Goal: Task Accomplishment & Management: Manage account settings

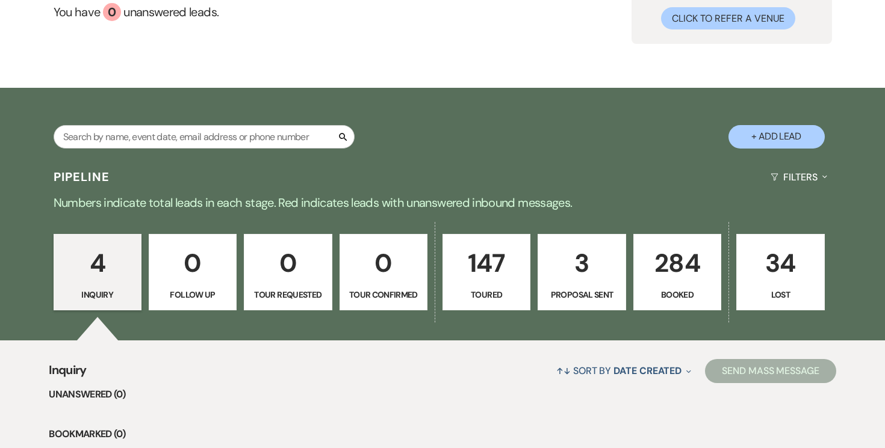
scroll to position [123, 0]
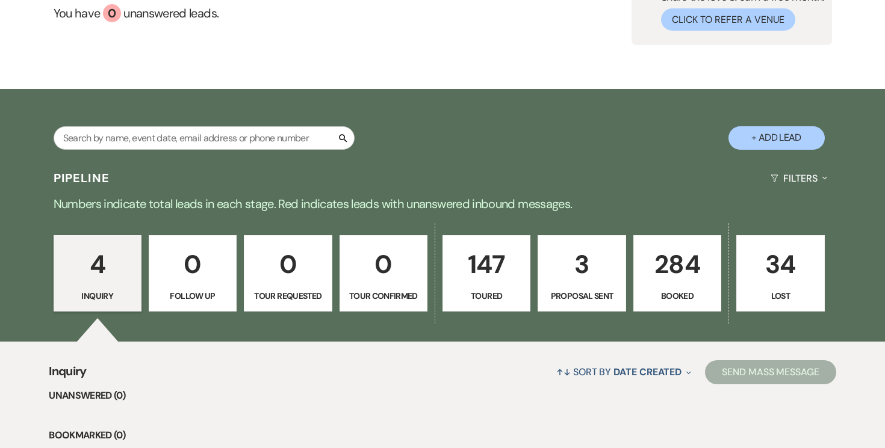
click at [669, 256] on p "284" at bounding box center [677, 264] width 72 height 40
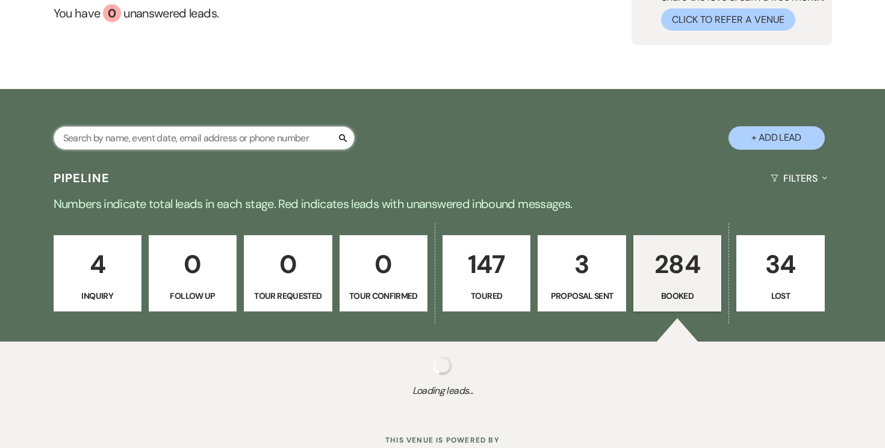
click at [235, 137] on input "text" at bounding box center [204, 137] width 301 height 23
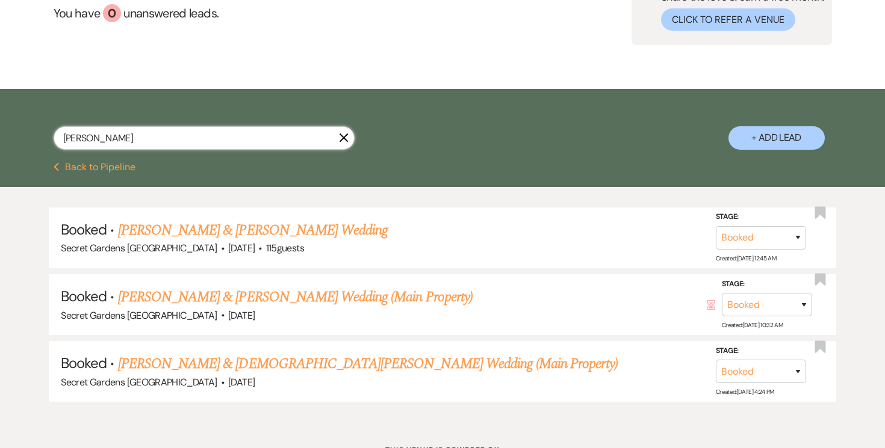
type input "[PERSON_NAME]"
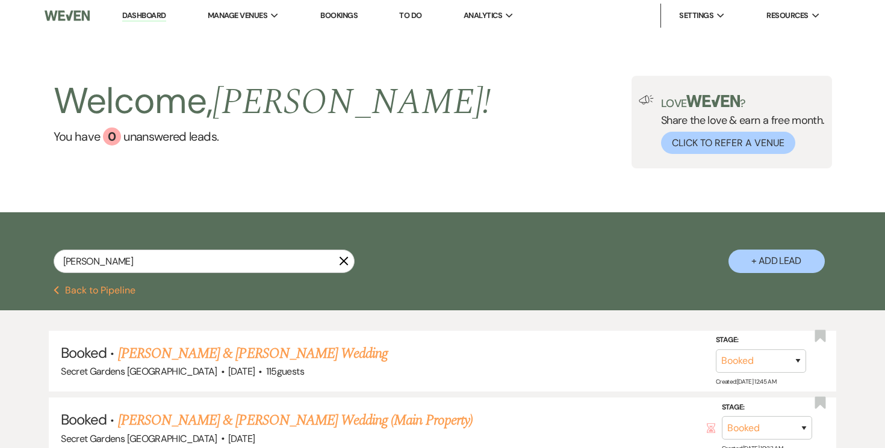
click at [144, 17] on link "Dashboard" at bounding box center [143, 15] width 43 height 11
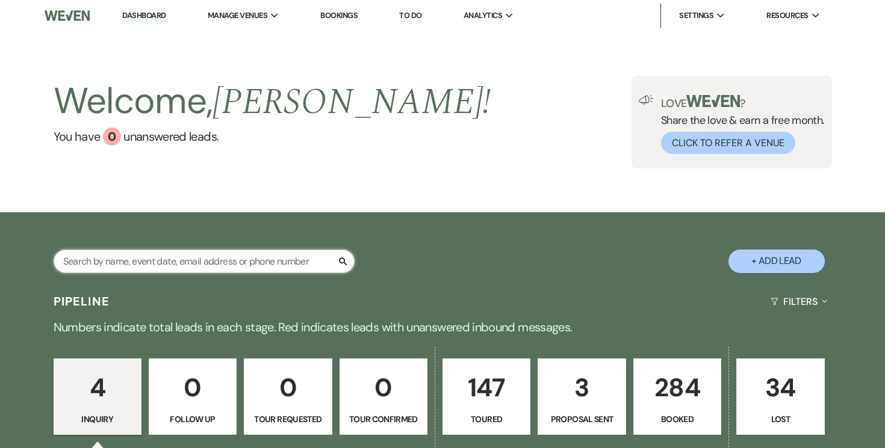
click at [216, 255] on input "text" at bounding box center [204, 261] width 301 height 23
drag, startPoint x: 674, startPoint y: 397, endPoint x: 174, endPoint y: 269, distance: 516.3
click at [674, 397] on p "284" at bounding box center [677, 388] width 72 height 40
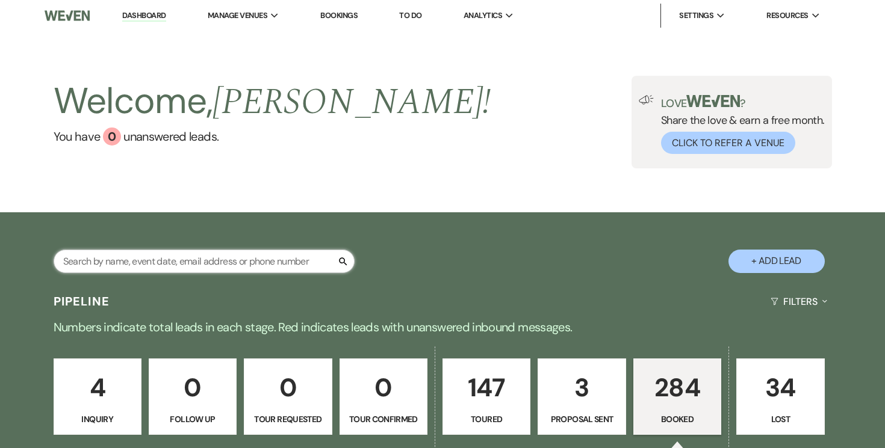
click at [178, 264] on input "text" at bounding box center [204, 261] width 301 height 23
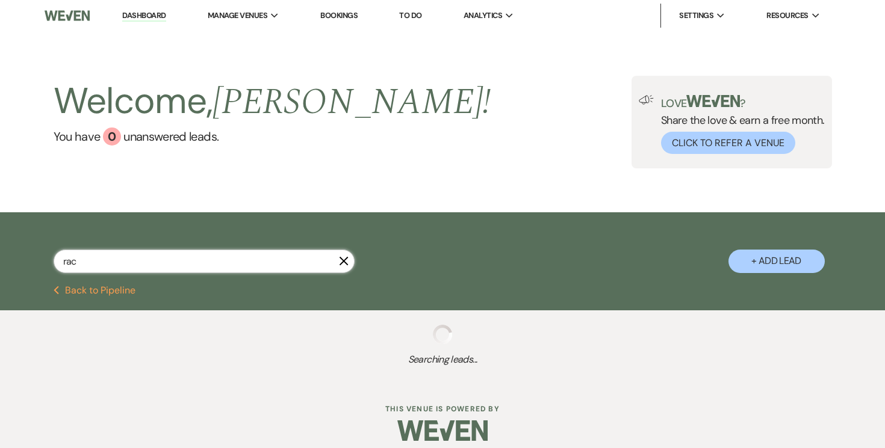
type input "rach"
select select "5"
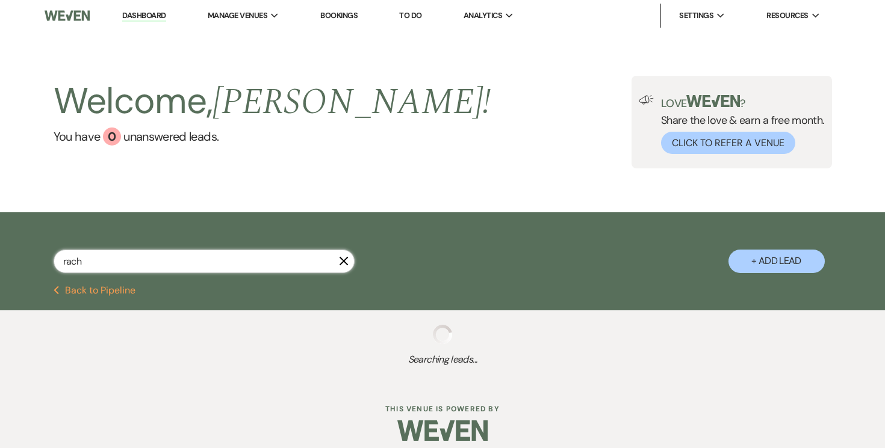
select select "5"
select select "6"
select select "5"
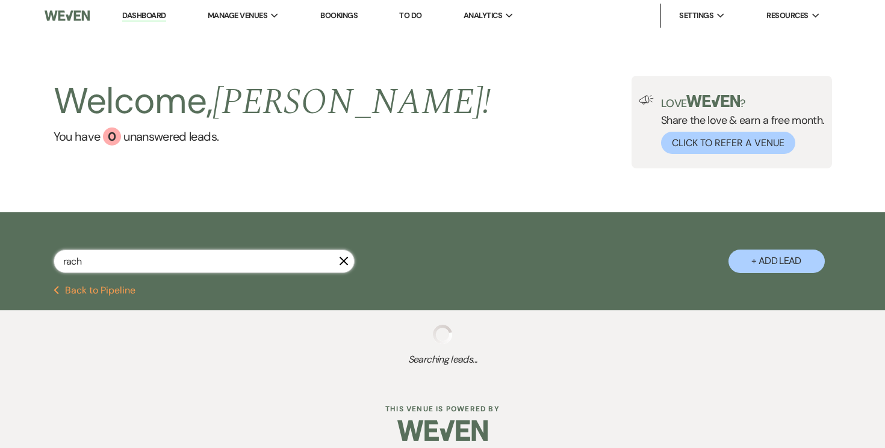
select select "5"
select select "8"
select select "6"
select select "8"
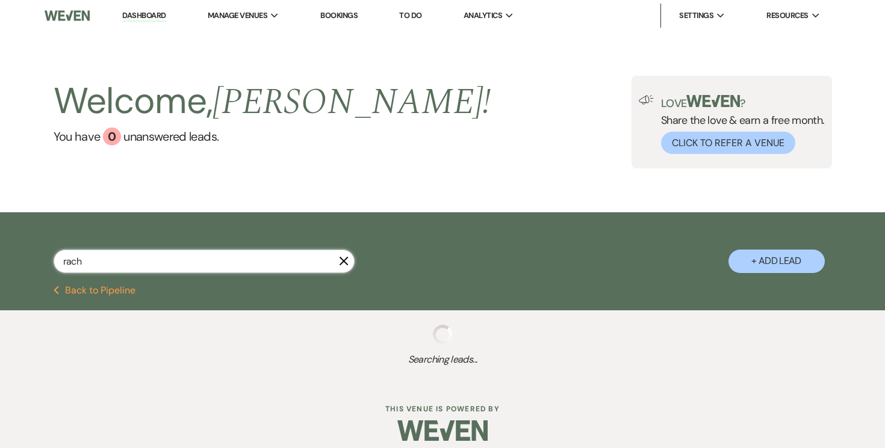
select select "6"
select select "5"
select select "8"
select select "11"
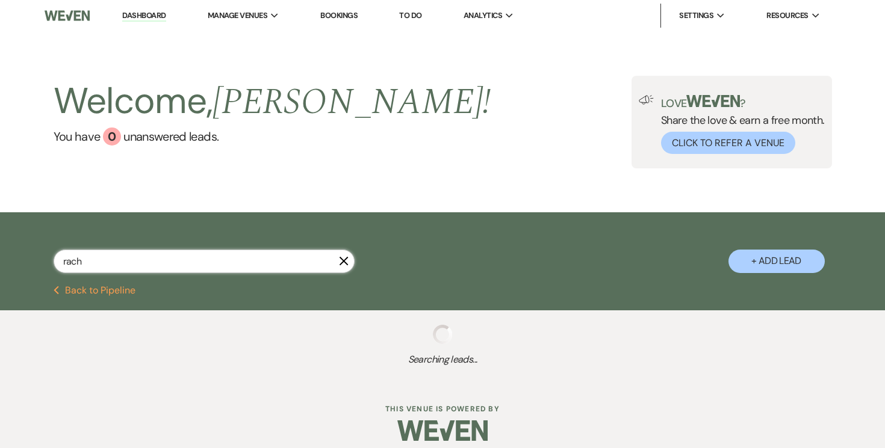
select select "5"
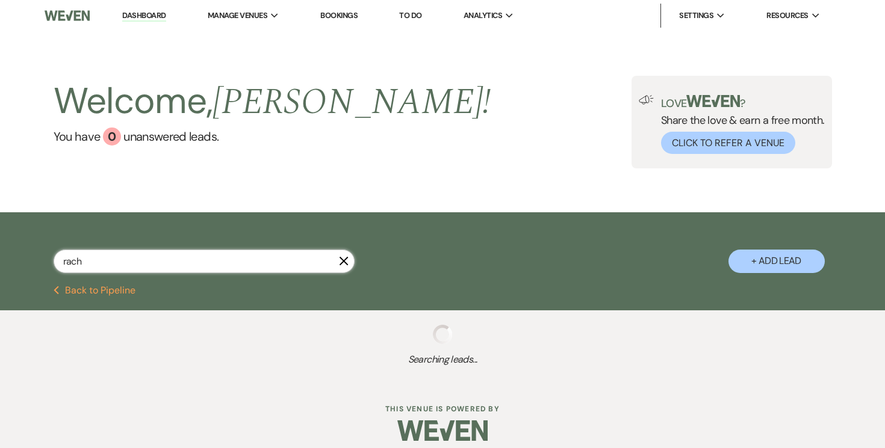
select select "5"
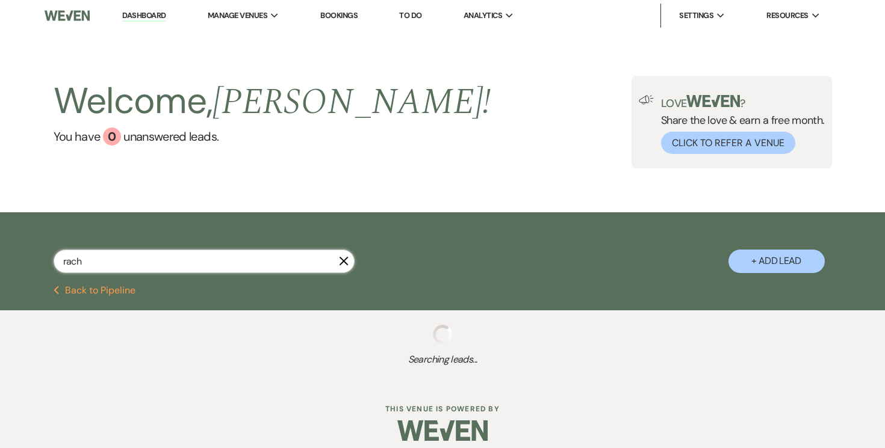
select select "5"
select select "8"
select select "5"
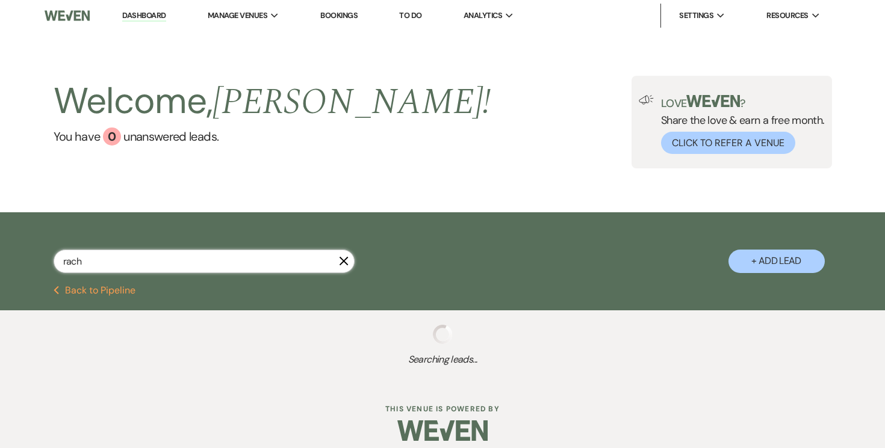
select select "5"
select select "8"
select select "11"
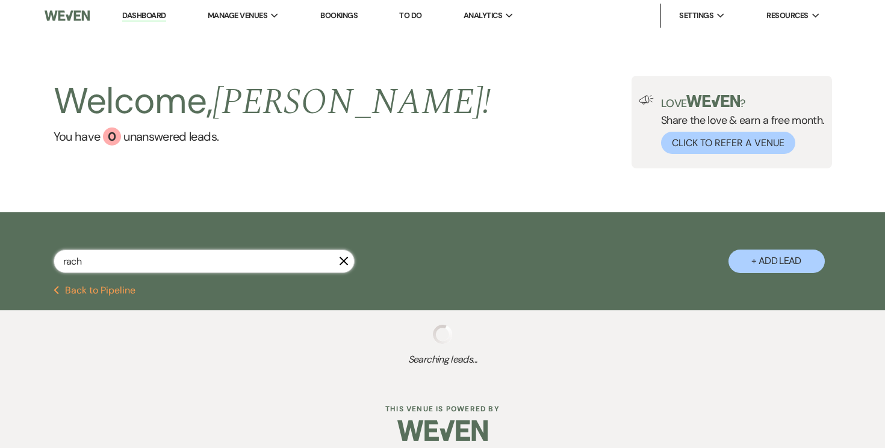
select select "8"
select select "5"
select select "8"
select select "11"
select select "8"
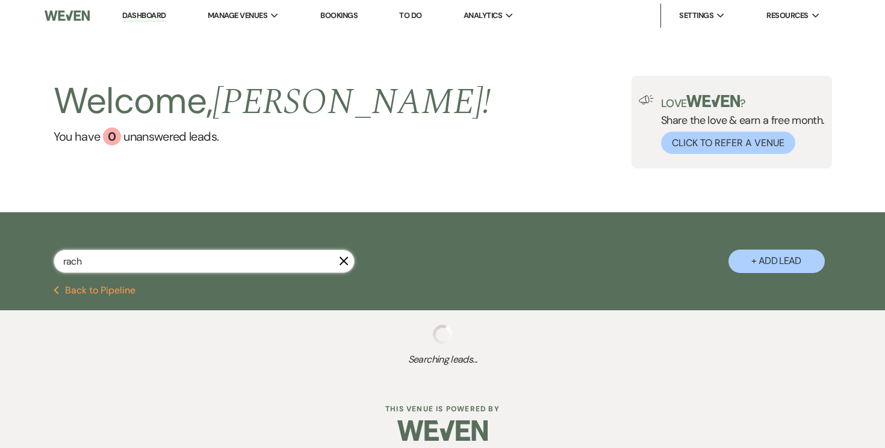
select select "1"
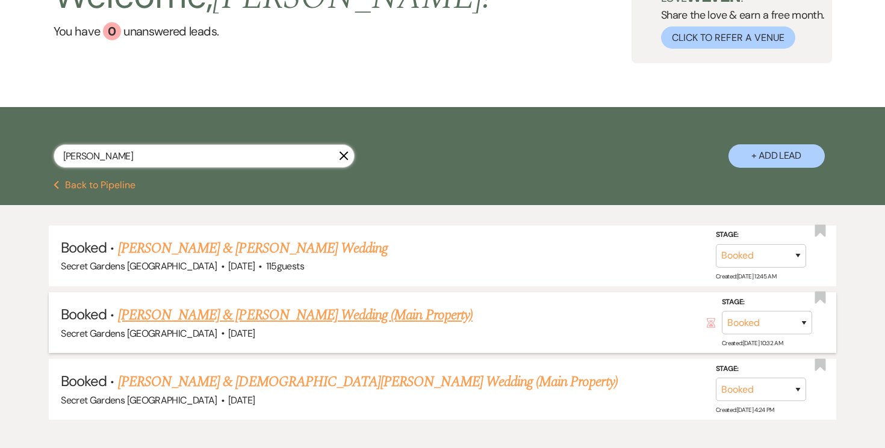
scroll to position [107, 0]
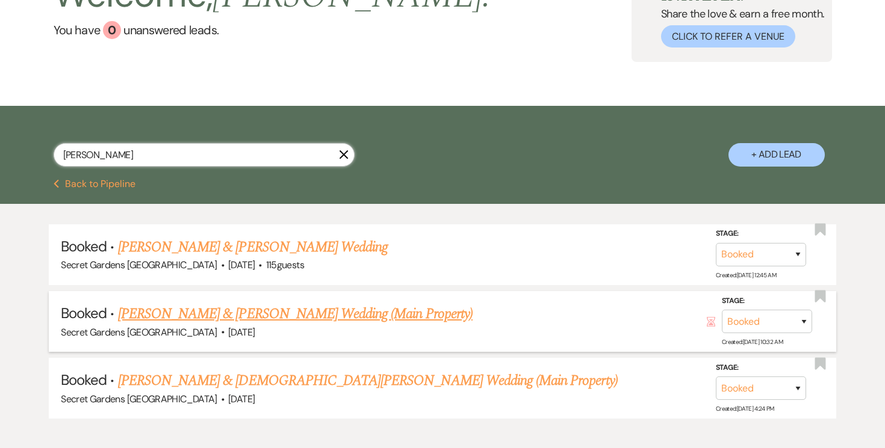
type input "[PERSON_NAME]"
click at [227, 314] on link "[PERSON_NAME] & [PERSON_NAME] Wedding (Main Property)" at bounding box center [295, 314] width 355 height 22
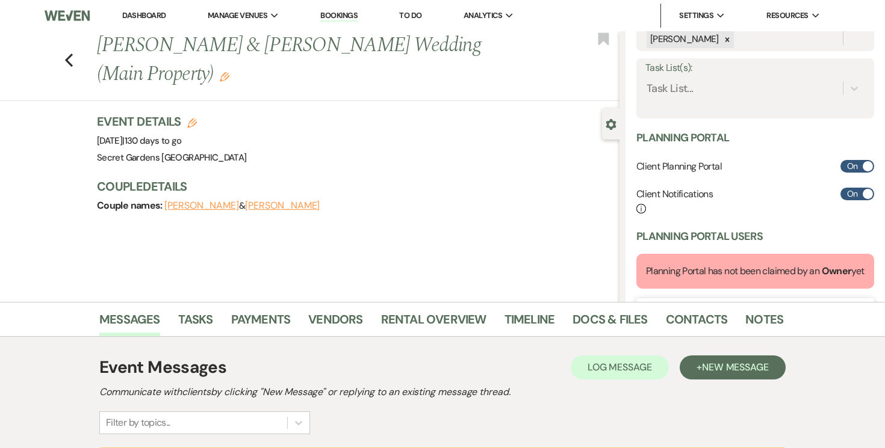
scroll to position [255, 0]
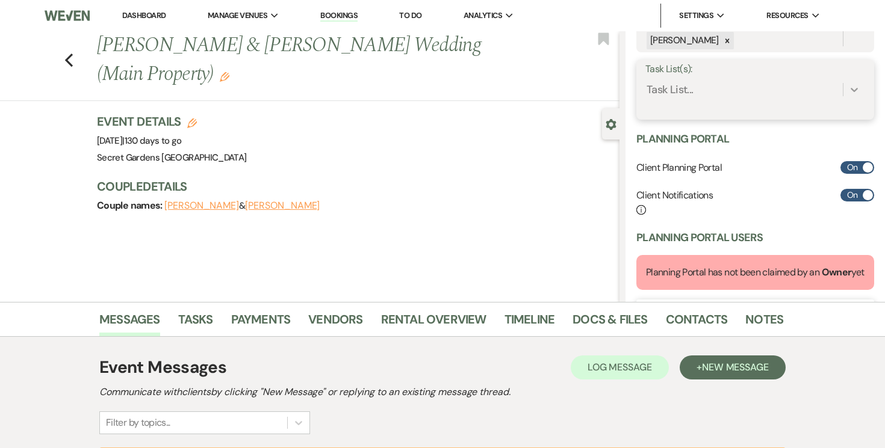
click at [852, 87] on icon at bounding box center [854, 90] width 12 height 12
click at [809, 117] on div "Booked Client List" at bounding box center [755, 120] width 220 height 24
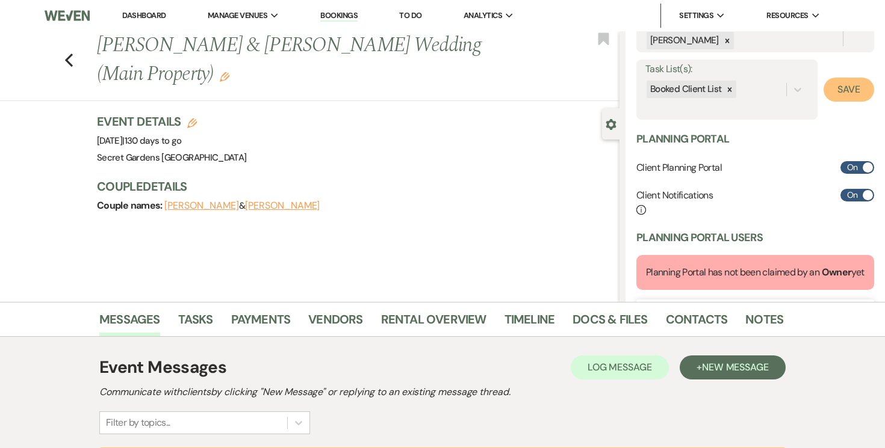
click at [856, 85] on button "Save" at bounding box center [849, 90] width 51 height 24
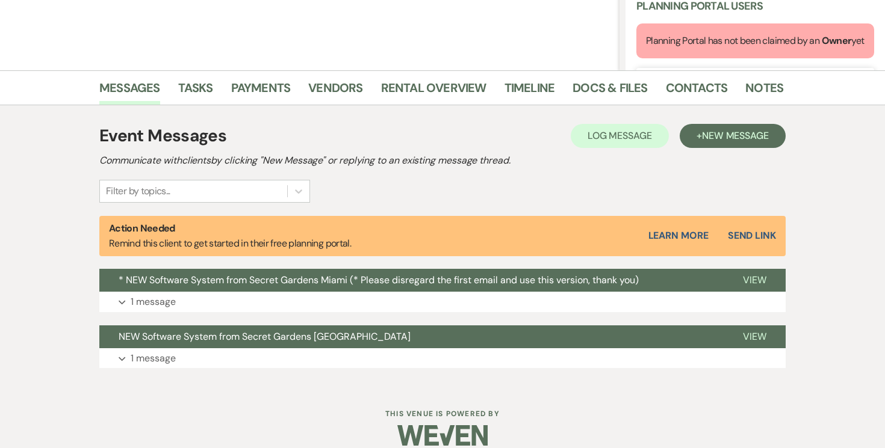
scroll to position [247, 0]
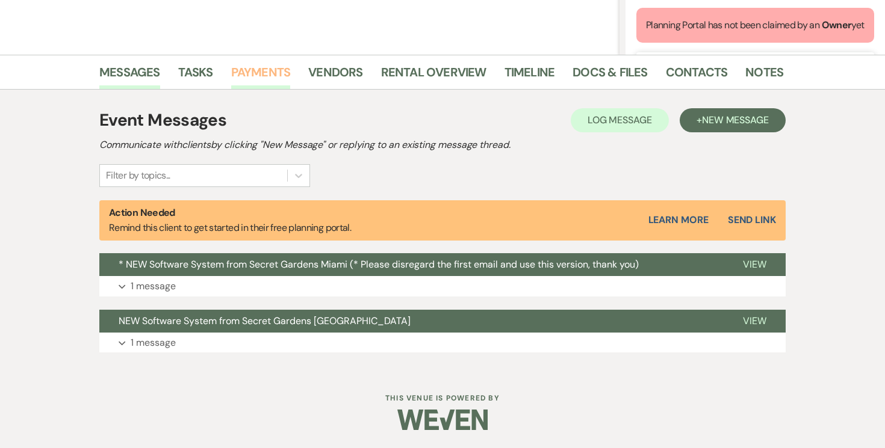
click at [264, 70] on link "Payments" at bounding box center [261, 76] width 60 height 26
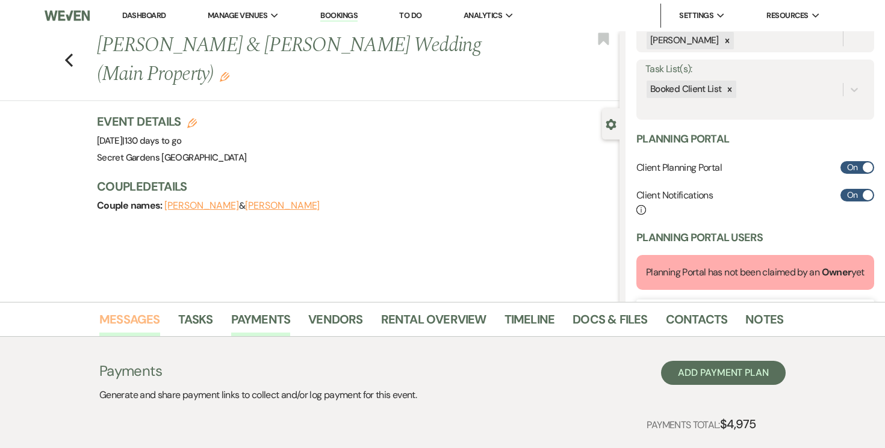
click at [137, 321] on link "Messages" at bounding box center [129, 323] width 61 height 26
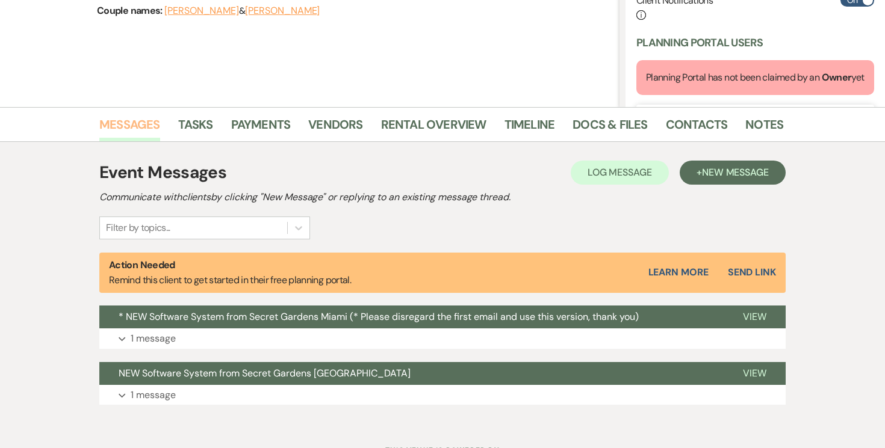
scroll to position [247, 0]
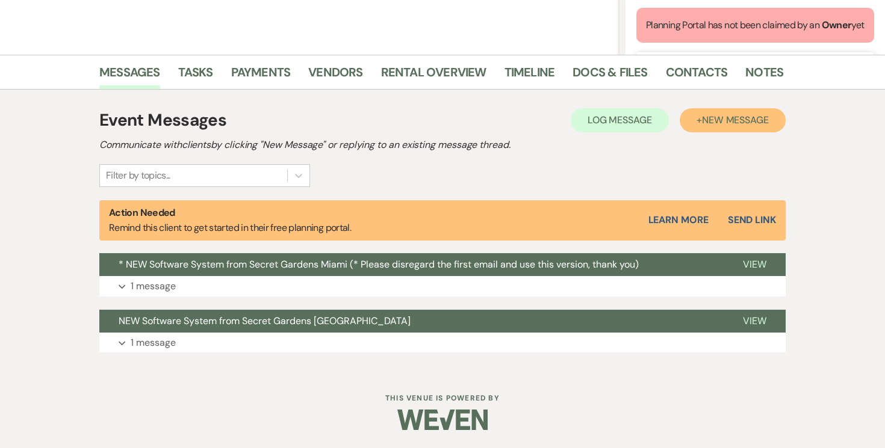
click at [743, 122] on span "New Message" at bounding box center [735, 120] width 67 height 13
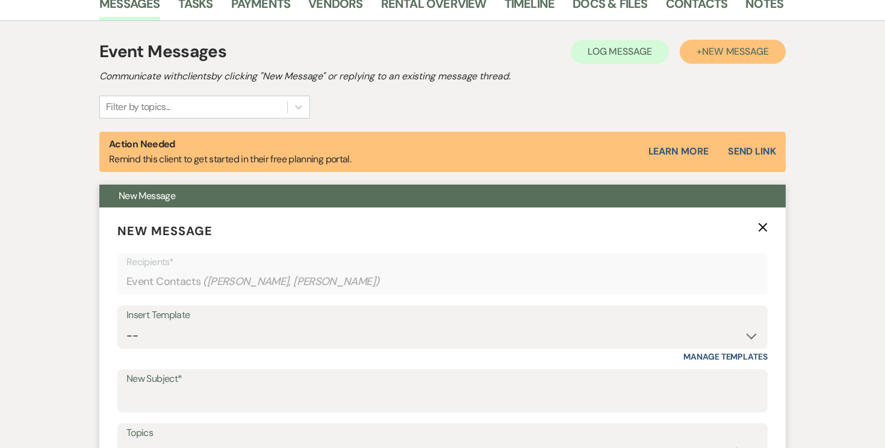
scroll to position [399, 0]
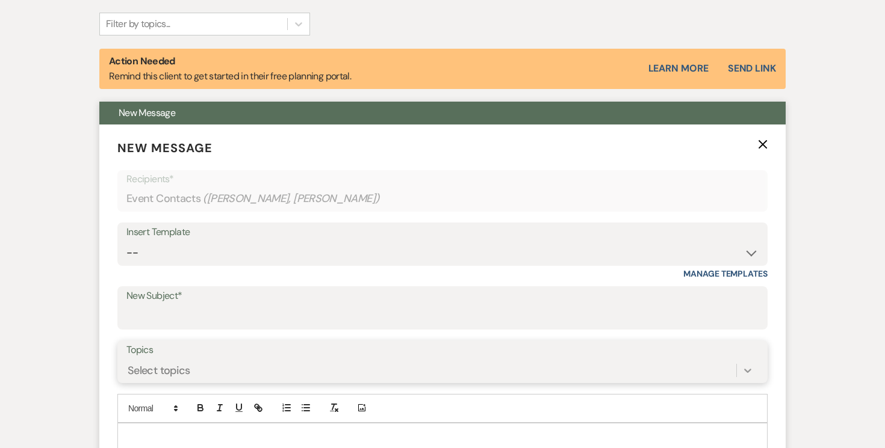
click at [746, 367] on div "Select topics" at bounding box center [442, 370] width 632 height 23
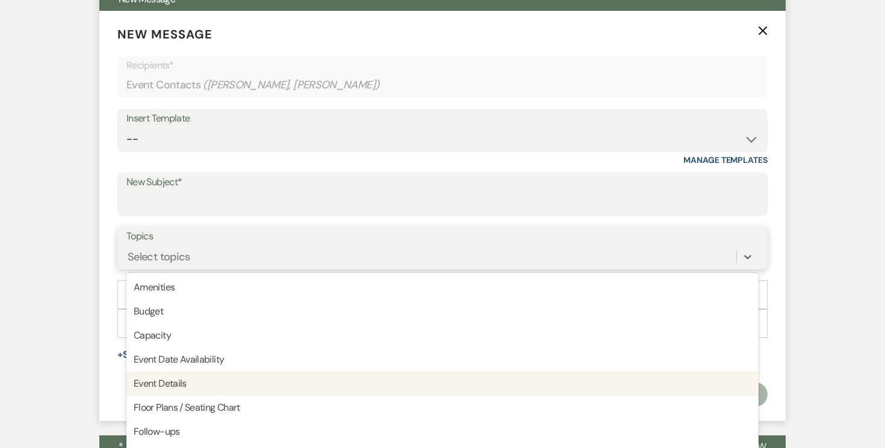
scroll to position [523, 0]
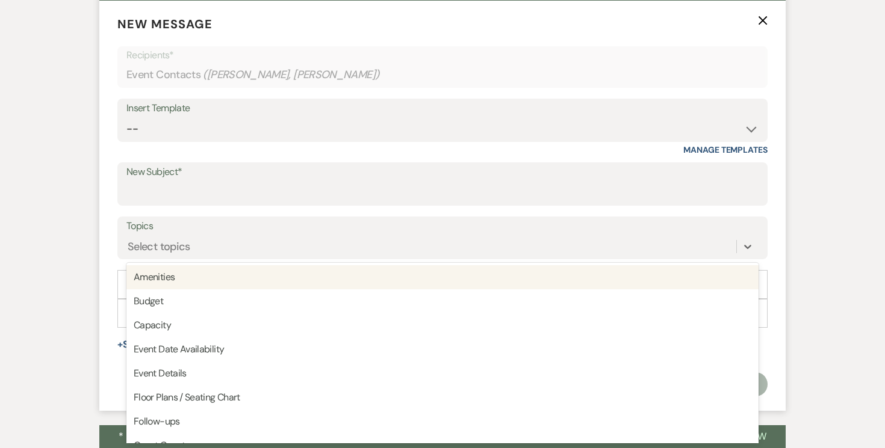
click at [371, 231] on label "Topics" at bounding box center [442, 226] width 632 height 17
click at [129, 238] on input "Topics" at bounding box center [128, 246] width 1 height 16
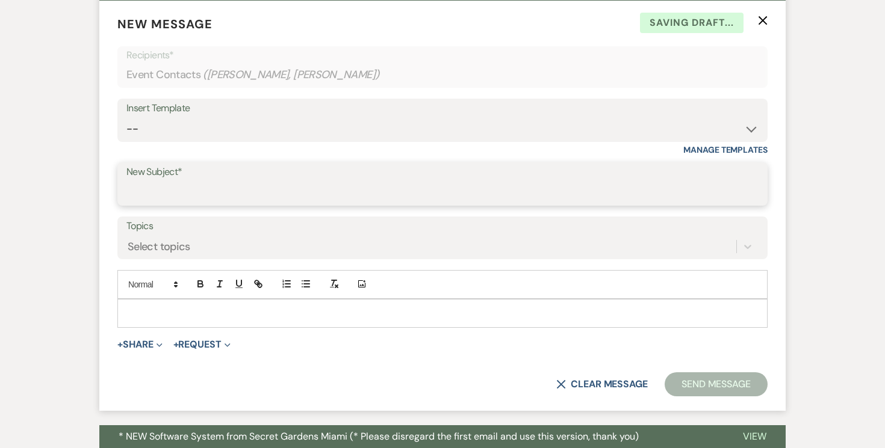
click at [346, 183] on input "New Subject*" at bounding box center [442, 192] width 632 height 23
type input "Early Access Bridal Suite Main Property"
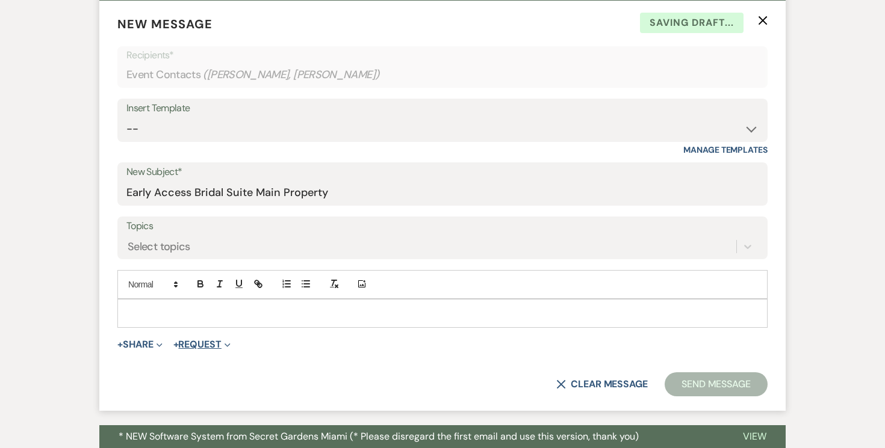
click at [209, 346] on button "+ Request Expand" at bounding box center [201, 345] width 57 height 10
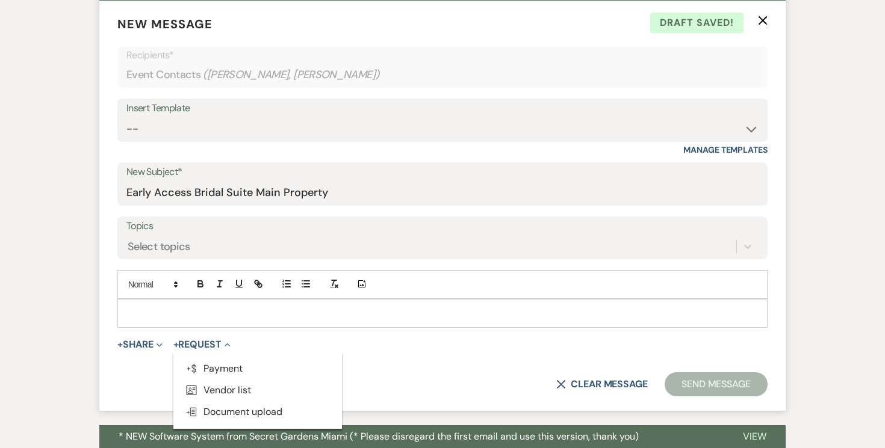
click at [219, 357] on ul "Generate Payment Payment Vendor List Vendor list Doc Upload Document upload" at bounding box center [257, 390] width 169 height 77
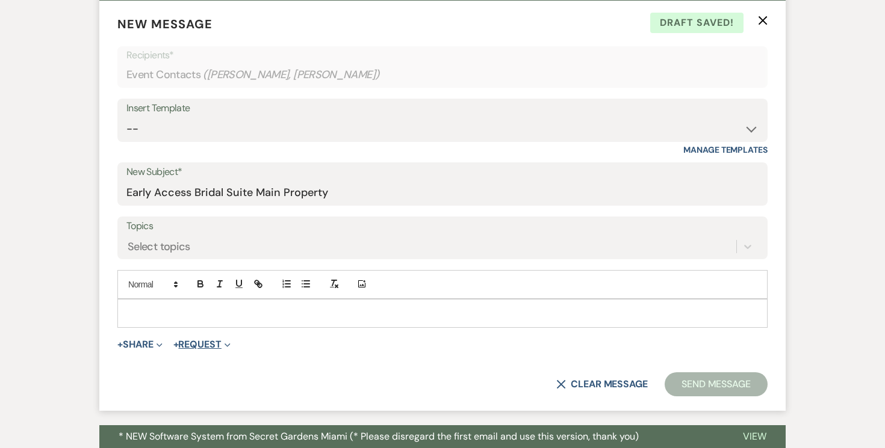
click at [220, 347] on button "+ Request Expand" at bounding box center [201, 345] width 57 height 10
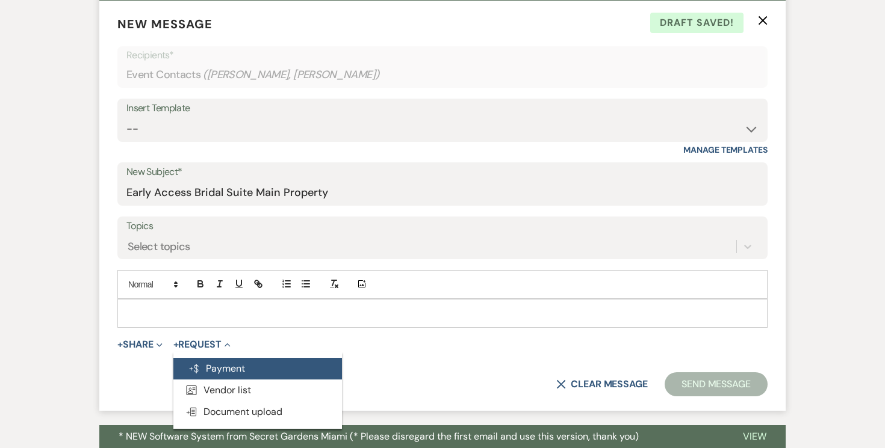
click at [218, 371] on button "Generate Payment Payment" at bounding box center [257, 369] width 169 height 22
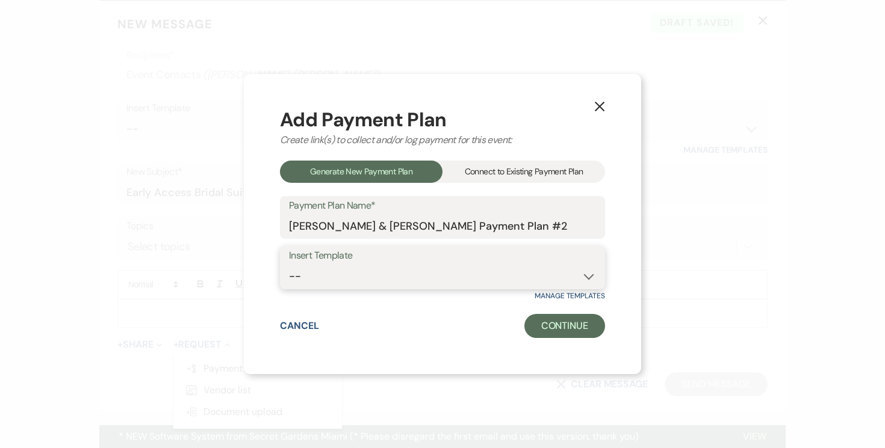
click at [587, 284] on select "-- Test Standard Payment Plan Balance Security Early Access Bridal Suite" at bounding box center [442, 276] width 307 height 23
select select "427"
click at [289, 265] on select "-- Test Standard Payment Plan Balance Security Early Access Bridal Suite" at bounding box center [442, 276] width 307 height 23
click at [566, 329] on button "Continue" at bounding box center [564, 326] width 81 height 24
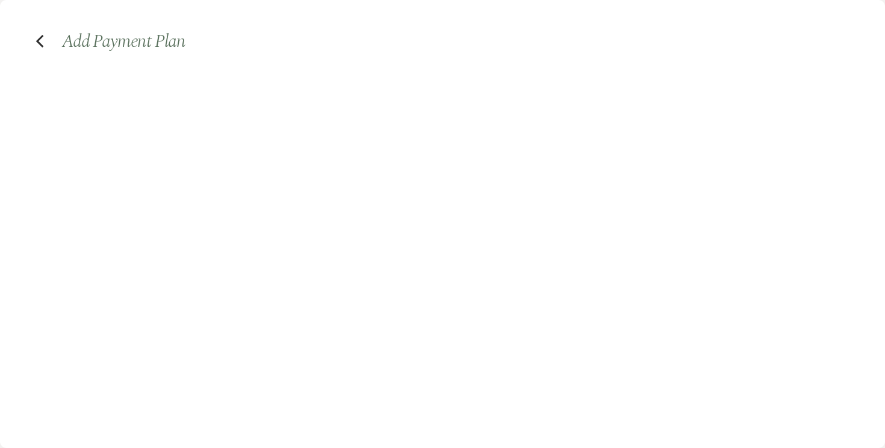
select select "2"
select select "percentage"
select select "true"
select select "client"
select select "days"
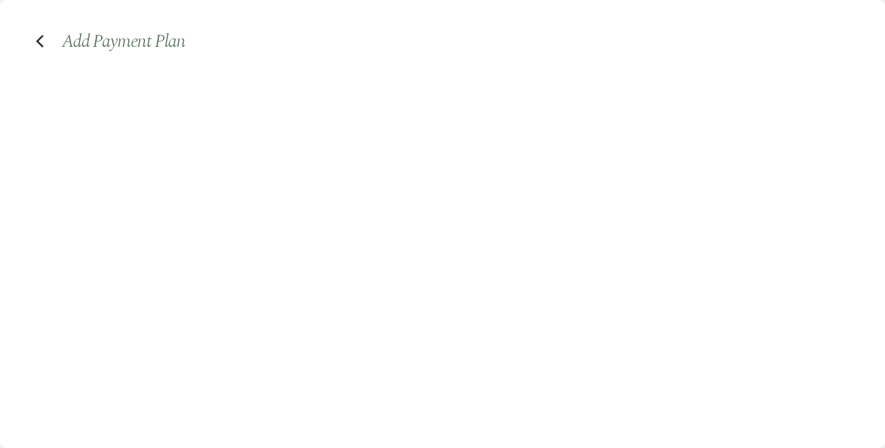
select select "afterDueDate"
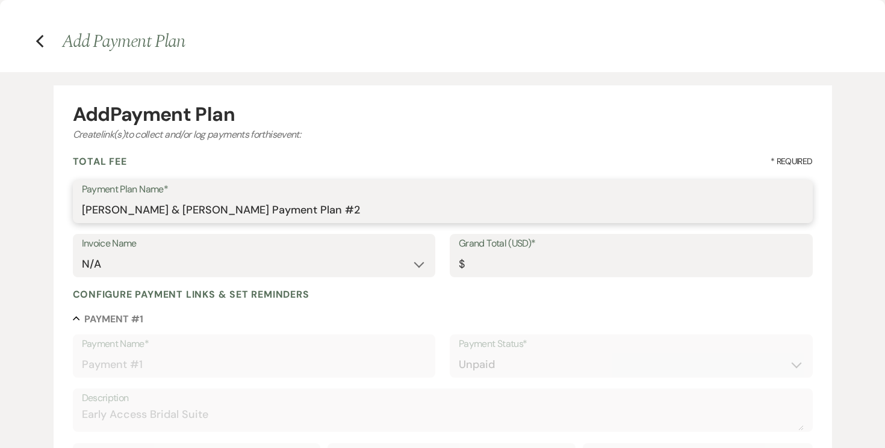
click at [368, 213] on input "[PERSON_NAME] & [PERSON_NAME] Payment Plan #2" at bounding box center [443, 210] width 722 height 23
type input "[PERSON_NAME] & [PERSON_NAME] Payment Early Access Bridal Suite"
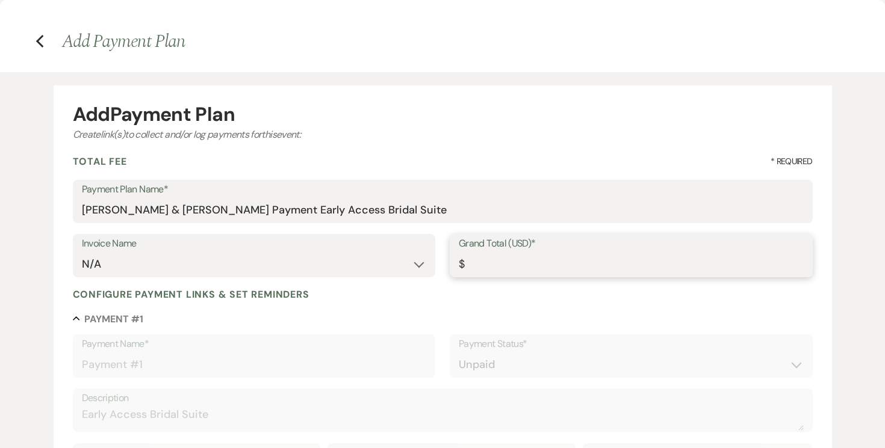
click at [497, 266] on input "Grand Total (USD)*" at bounding box center [631, 264] width 345 height 23
type input "7"
type input "7.00"
type input "76"
type input "76.00"
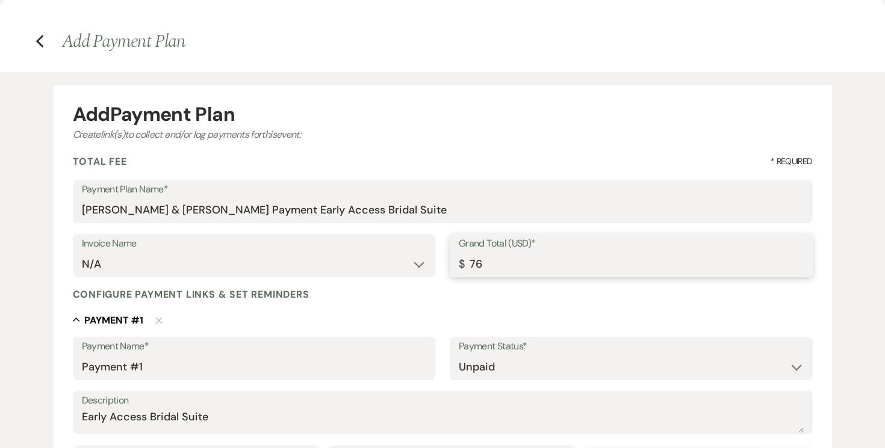
type input "765"
type input "765.00"
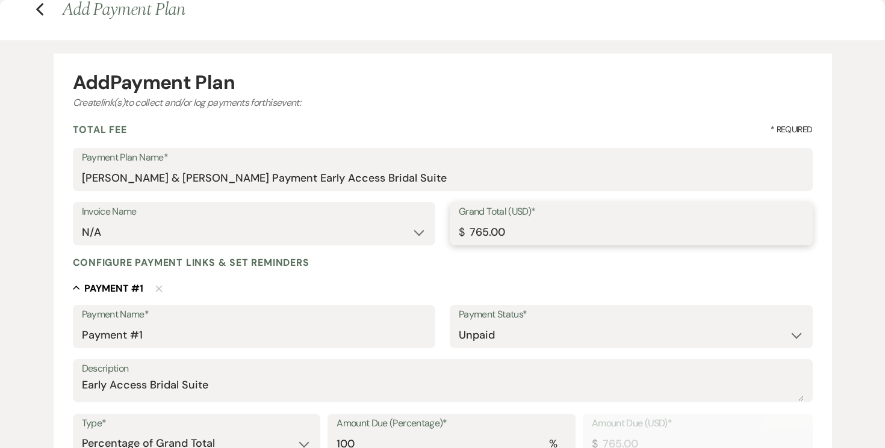
scroll to position [39, 0]
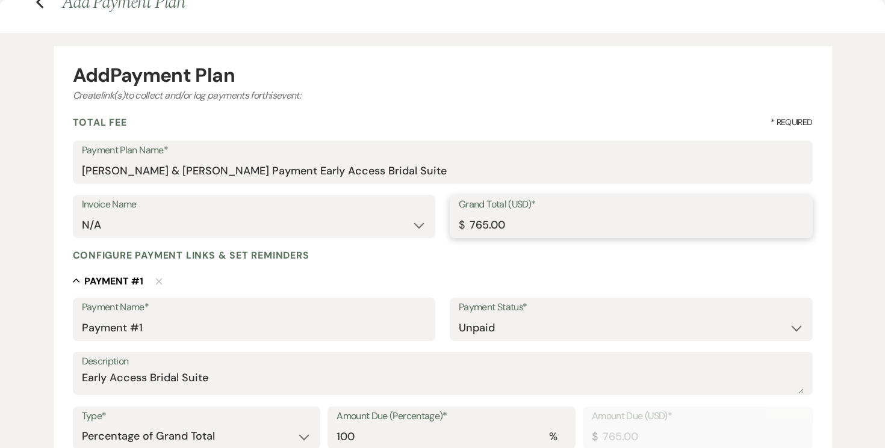
type input "765.00"
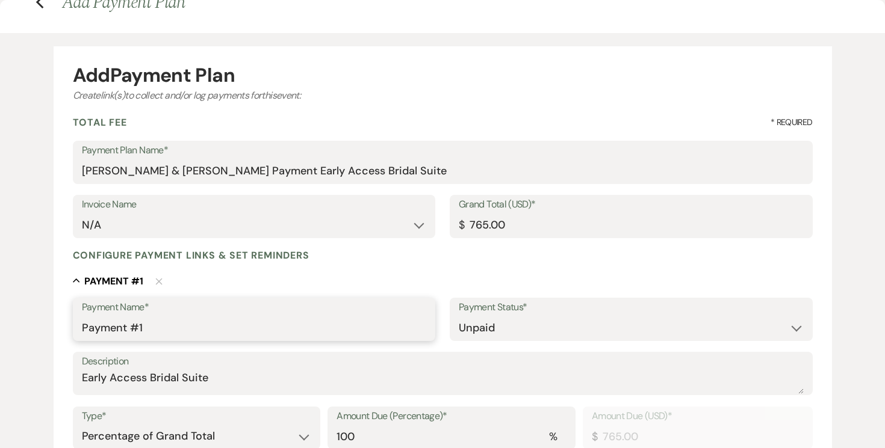
click at [153, 327] on input "Payment #1" at bounding box center [254, 328] width 345 height 23
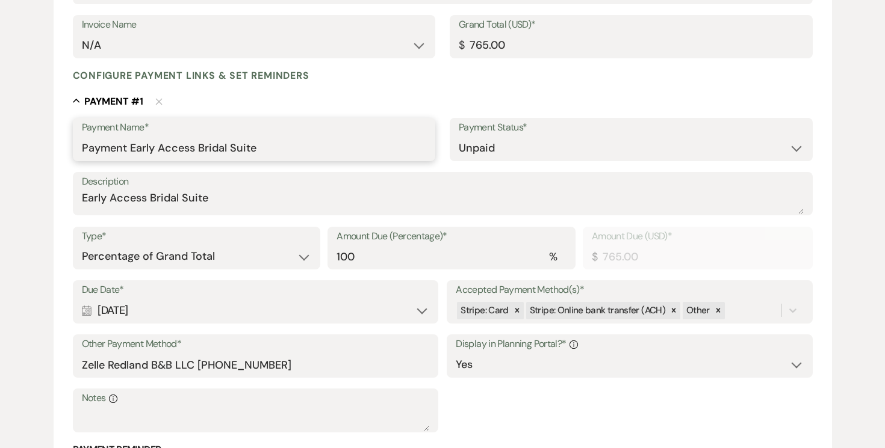
scroll to position [244, 0]
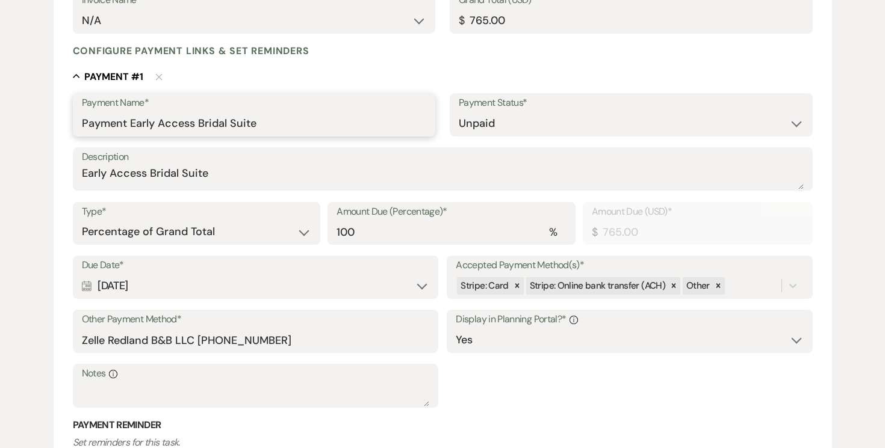
type input "Payment Early Access Bridal Suite"
click at [416, 288] on div "Calendar [DATE] Expand" at bounding box center [255, 286] width 347 height 23
select select "day"
select select "beforeEventDate"
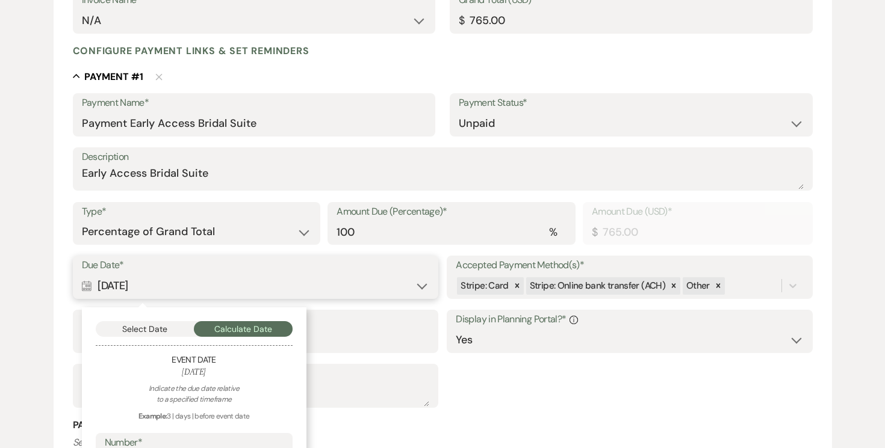
click at [135, 325] on button "Select Date" at bounding box center [145, 329] width 99 height 16
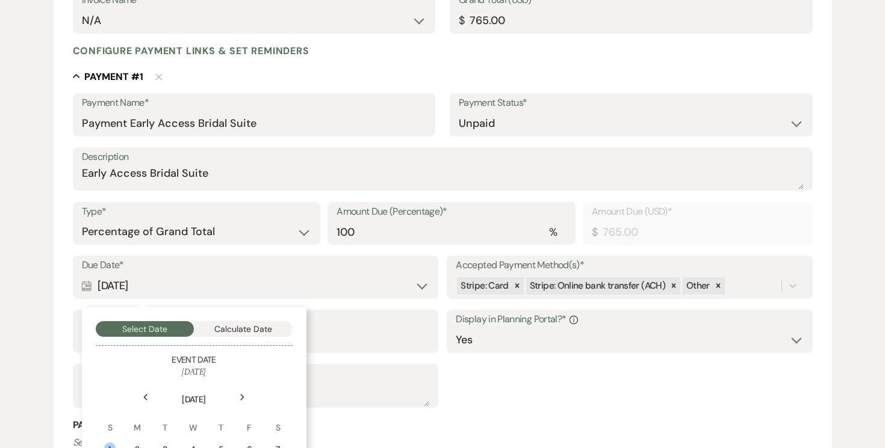
click at [146, 399] on icon "Previous" at bounding box center [146, 397] width 6 height 7
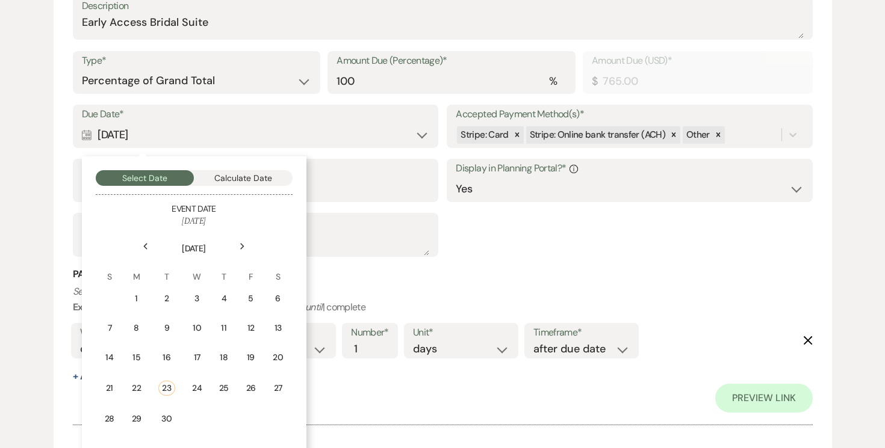
scroll to position [427, 0]
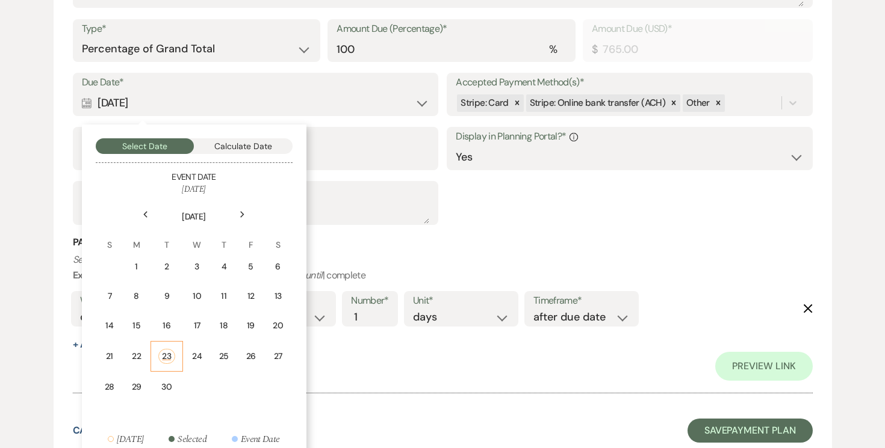
click at [166, 356] on div "23" at bounding box center [166, 356] width 17 height 15
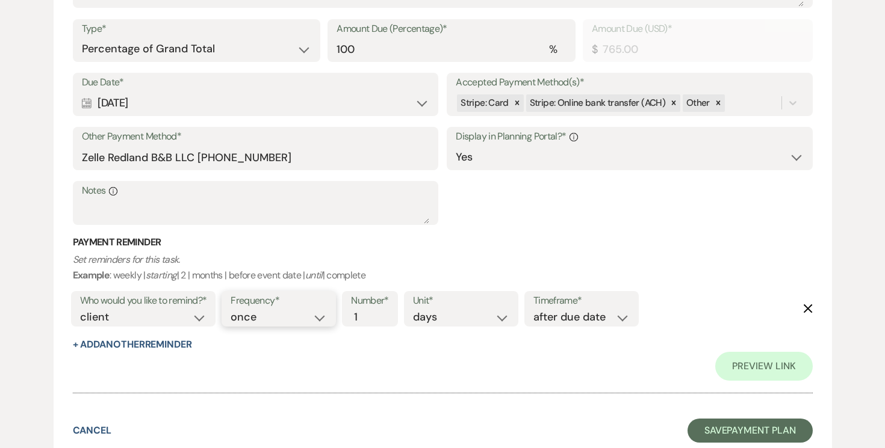
click at [318, 317] on select "once daily weekly monthly" at bounding box center [279, 317] width 96 height 16
select select "daily"
click at [233, 309] on select "once daily weekly monthly" at bounding box center [279, 317] width 96 height 16
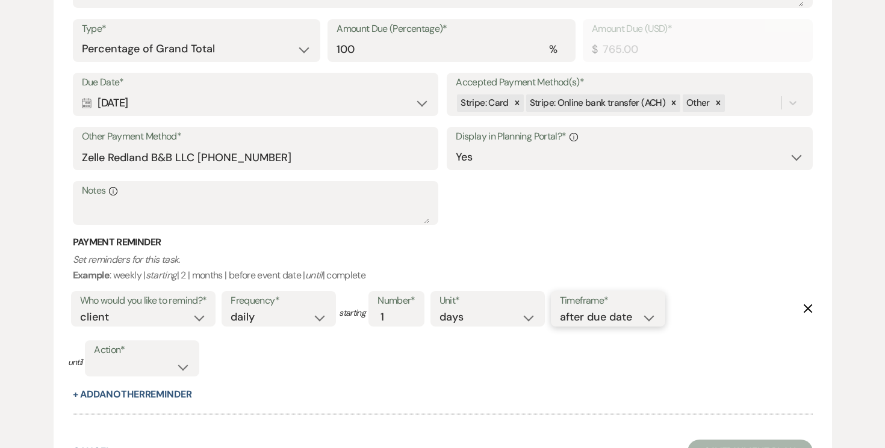
click at [648, 317] on select "before due date after due date on due date on custom date" at bounding box center [608, 317] width 96 height 16
select select "onDueDate"
click at [560, 324] on select "before due date after due date on due date on custom date" at bounding box center [608, 317] width 96 height 16
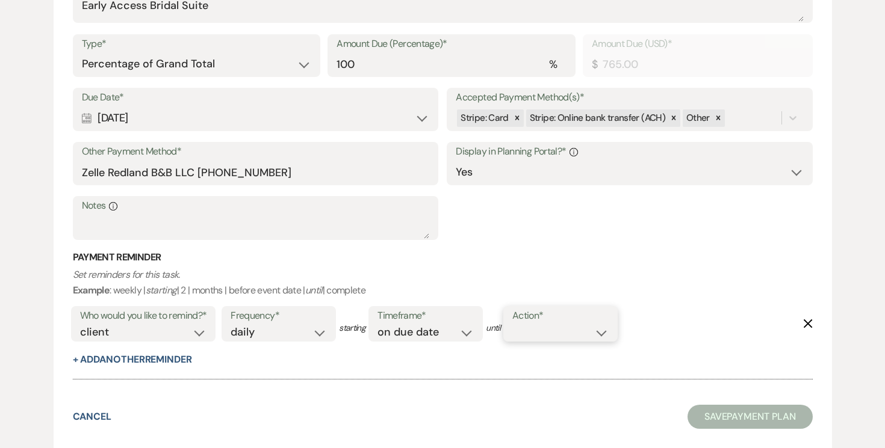
click at [605, 337] on select "complete due date custom date" at bounding box center [560, 332] width 96 height 16
select select "complete"
click at [515, 324] on select "complete due date custom date" at bounding box center [560, 332] width 96 height 16
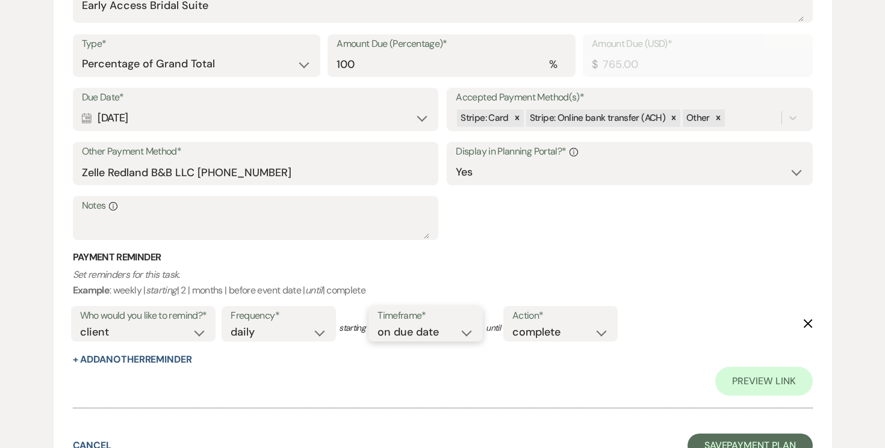
click at [467, 330] on select "before due date after due date on due date on custom date" at bounding box center [425, 332] width 96 height 16
select select "afterDueDate"
click at [474, 324] on select "before due date after due date on due date on custom date" at bounding box center [425, 332] width 96 height 16
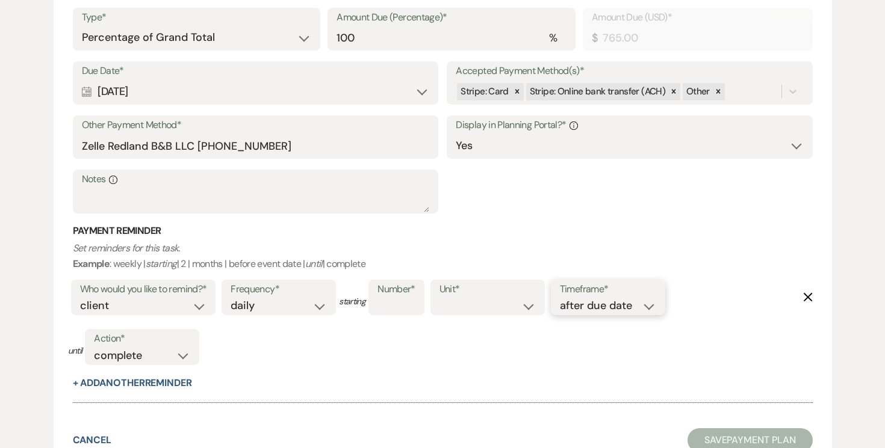
scroll to position [462, 0]
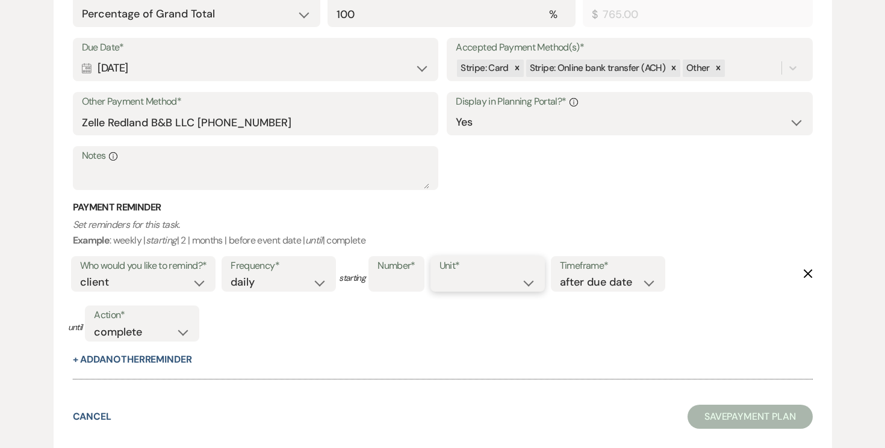
click at [531, 282] on select "days weeks months" at bounding box center [487, 283] width 96 height 16
select select "days"
click at [442, 275] on select "days weeks months" at bounding box center [487, 283] width 96 height 16
click at [407, 282] on div "Number*" at bounding box center [396, 274] width 56 height 36
type input "1"
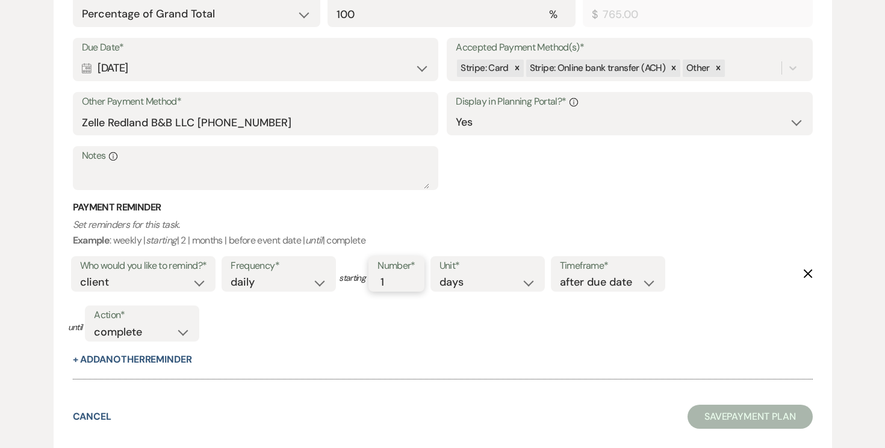
click at [399, 287] on input "1" at bounding box center [389, 283] width 25 height 16
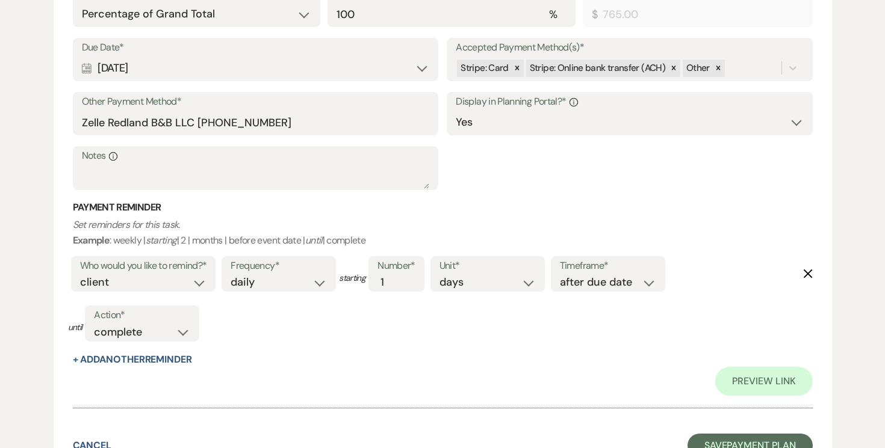
click at [535, 350] on div "Who would you like to remind?* client venue both Frequency* once daily weekly m…" at bounding box center [435, 303] width 735 height 100
click at [672, 69] on icon at bounding box center [674, 68] width 4 height 4
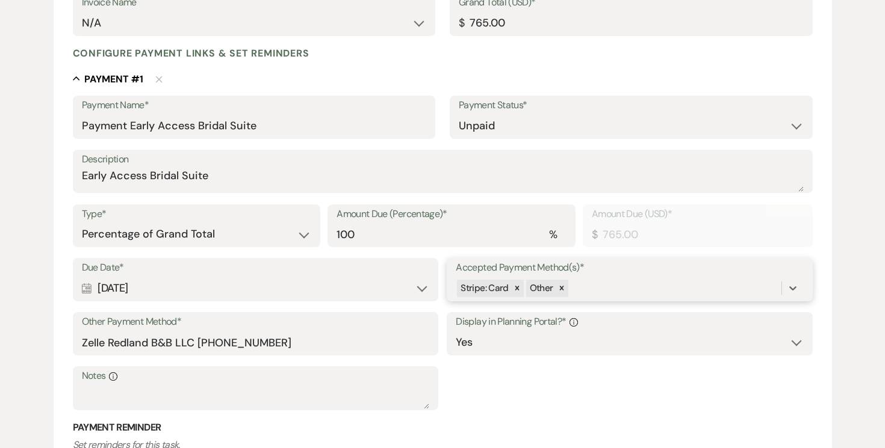
scroll to position [491, 0]
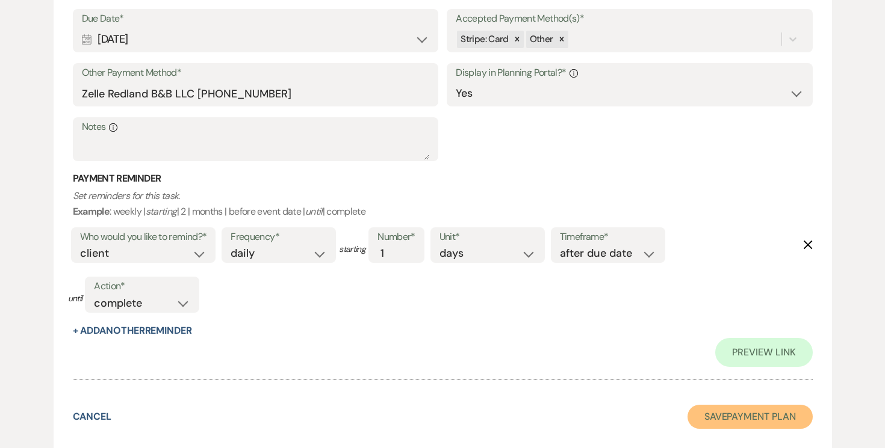
click at [734, 409] on button "Save Payment Plan" at bounding box center [749, 417] width 125 height 24
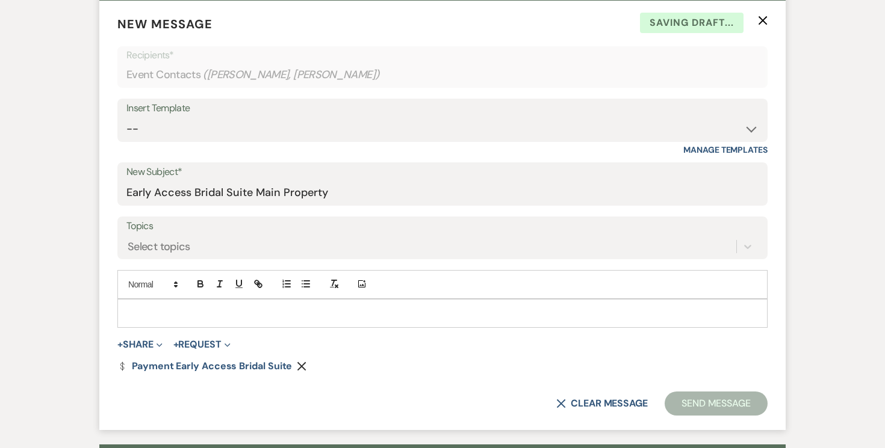
click at [253, 310] on p at bounding box center [442, 313] width 631 height 13
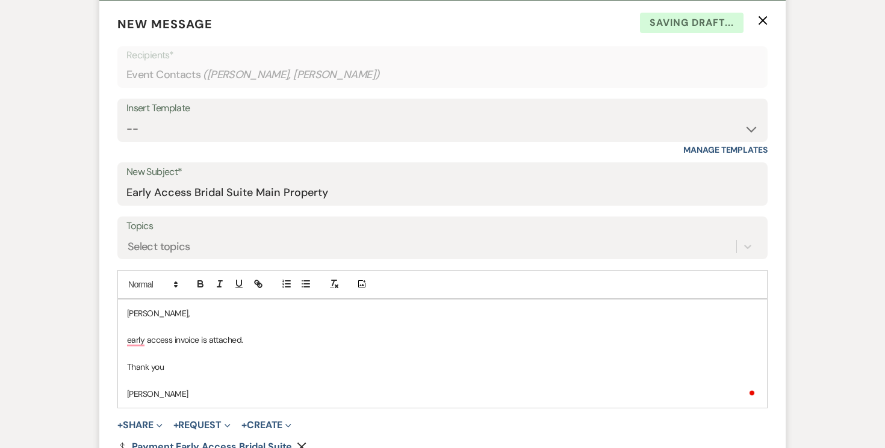
scroll to position [518, 0]
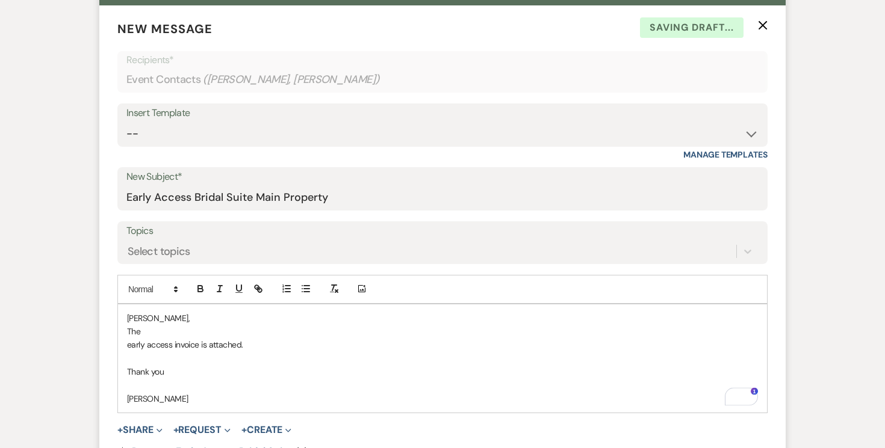
click at [129, 347] on p "early access invoice is attached." at bounding box center [442, 344] width 631 height 13
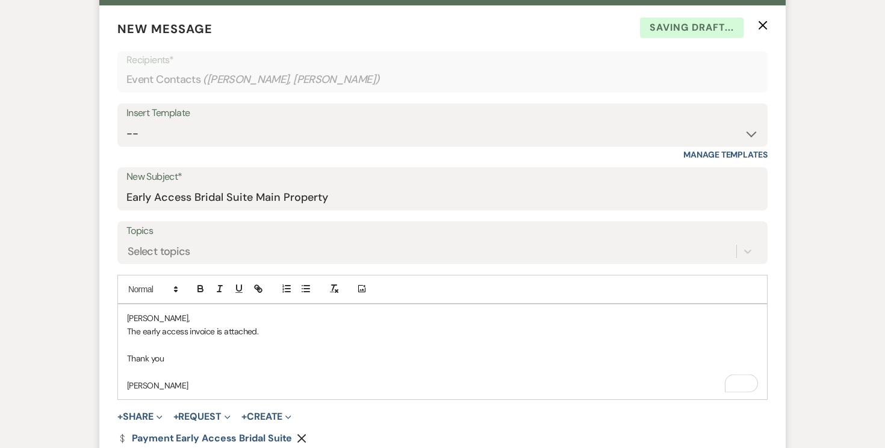
click at [173, 317] on p "[PERSON_NAME]," at bounding box center [442, 318] width 631 height 13
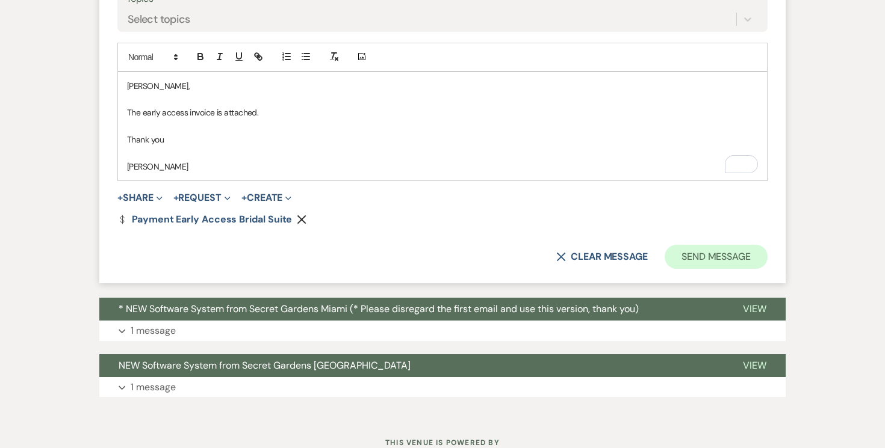
scroll to position [753, 0]
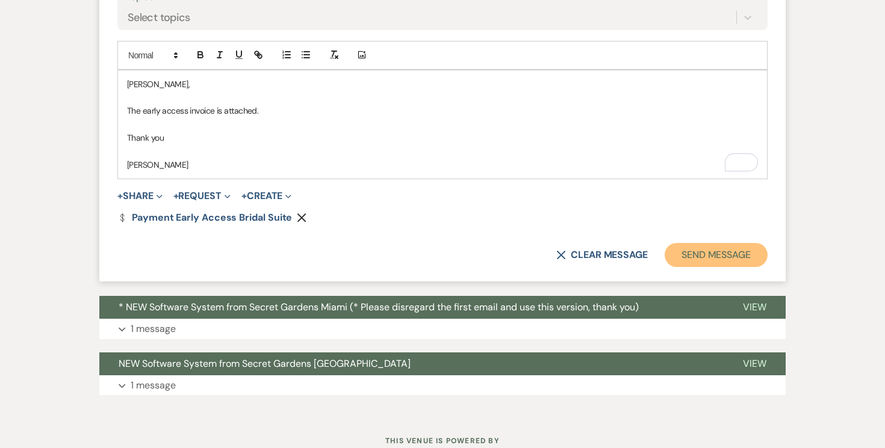
click at [753, 253] on button "Send Message" at bounding box center [716, 255] width 103 height 24
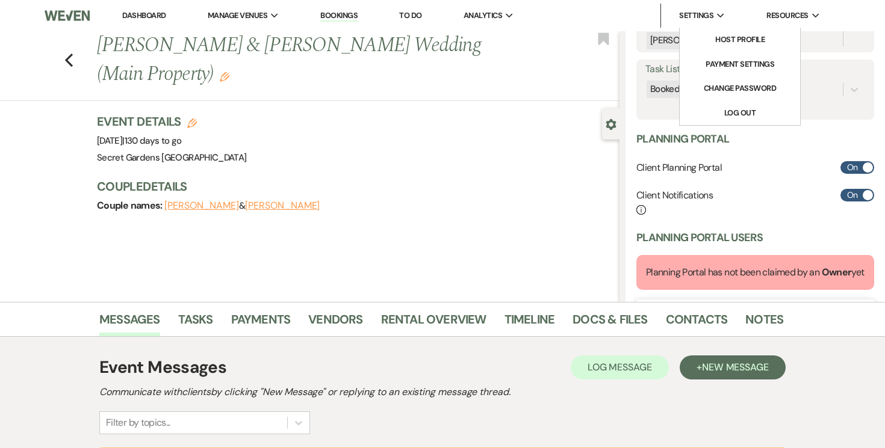
scroll to position [0, 0]
click at [721, 62] on li "Payment Settings" at bounding box center [740, 64] width 108 height 12
select select "true"
select select "340"
select select "834"
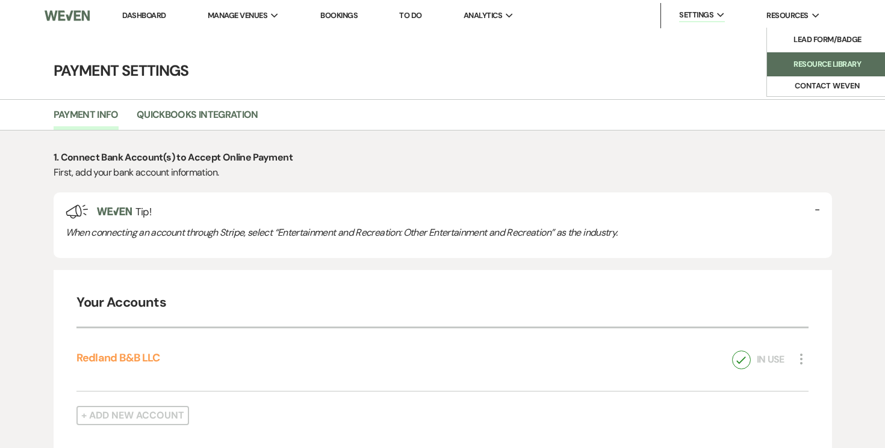
click at [801, 60] on li "Resource Library" at bounding box center [827, 64] width 108 height 12
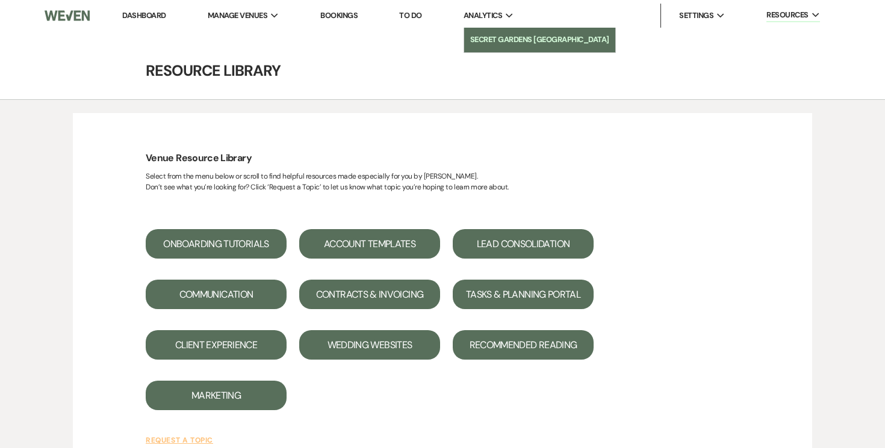
click at [499, 36] on li "Secret Gardens [GEOGRAPHIC_DATA]" at bounding box center [539, 40] width 139 height 12
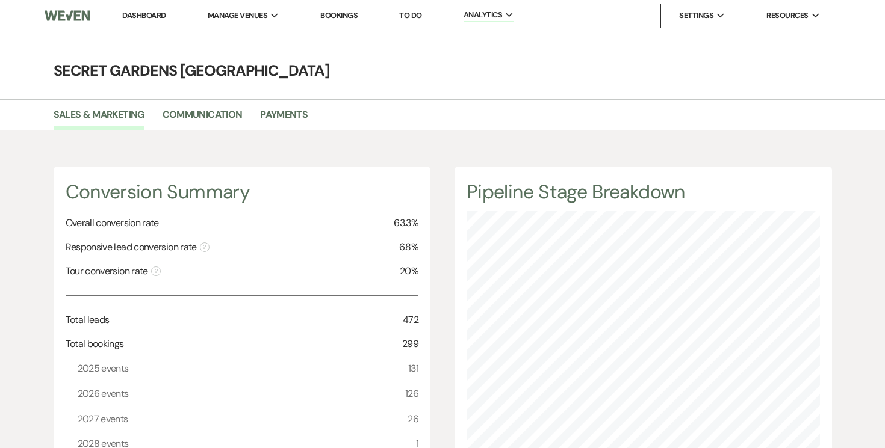
scroll to position [448, 885]
click at [196, 111] on link "Communication" at bounding box center [203, 118] width 80 height 23
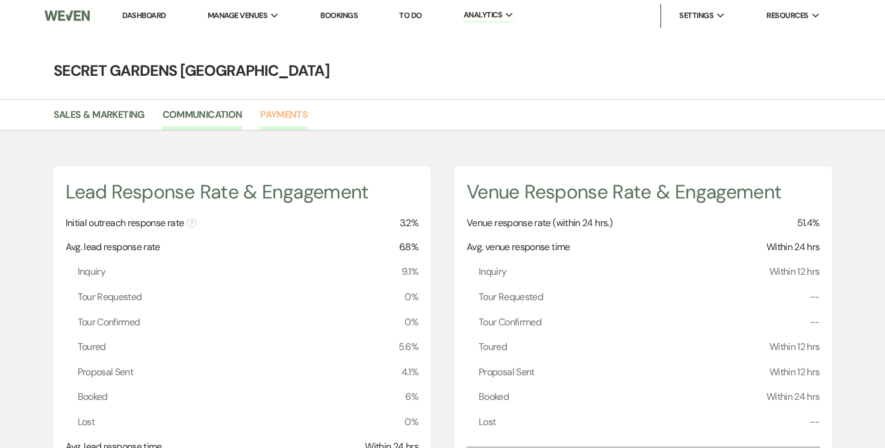
click at [280, 113] on link "Payments" at bounding box center [284, 118] width 48 height 23
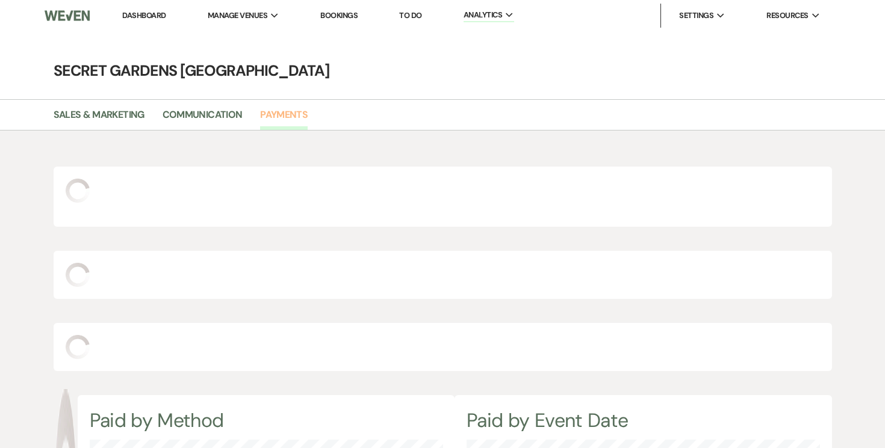
select select "2025"
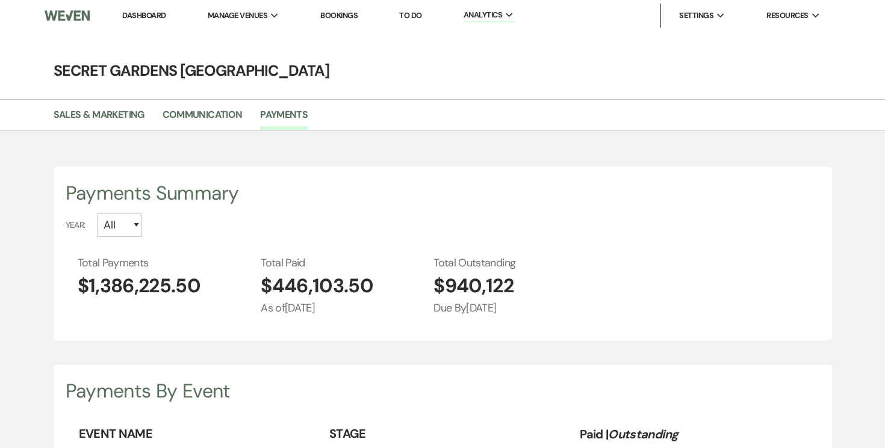
scroll to position [448, 885]
click at [133, 11] on link "Dashboard" at bounding box center [143, 15] width 43 height 10
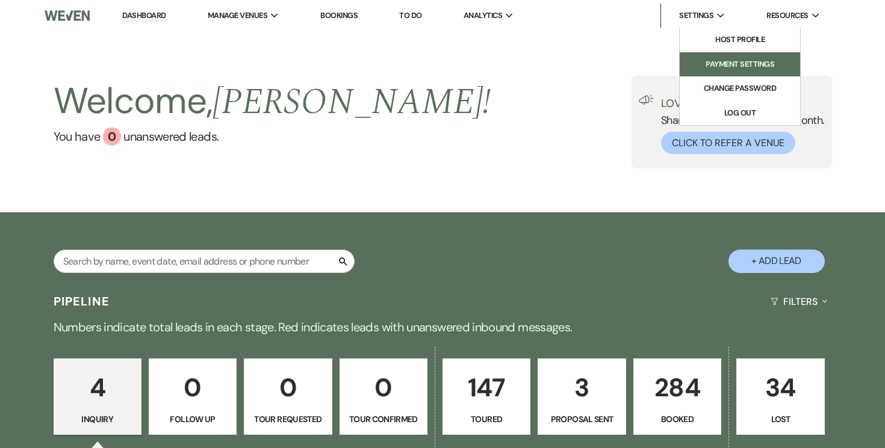
click at [718, 57] on link "Payment Settings" at bounding box center [740, 64] width 120 height 24
select select "true"
select select "340"
select select "834"
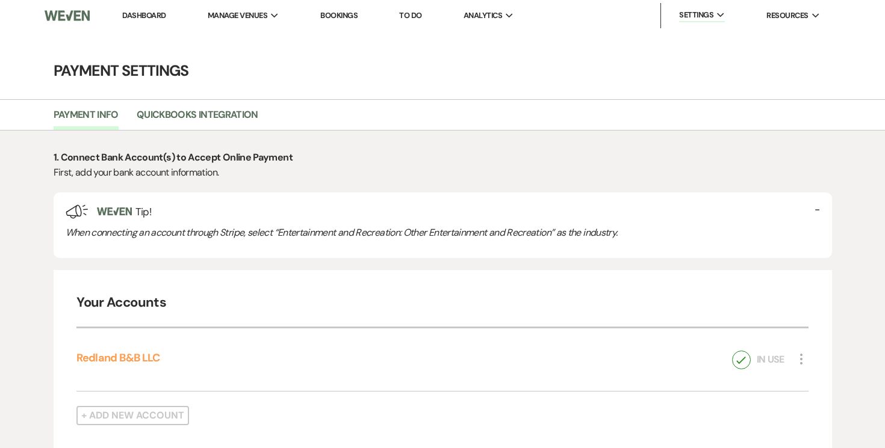
click at [141, 11] on link "Dashboard" at bounding box center [143, 15] width 43 height 10
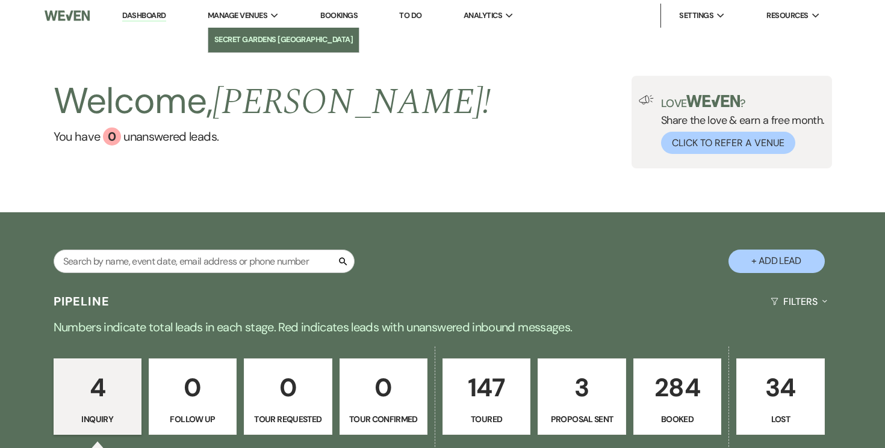
click at [250, 39] on li "Secret Gardens [GEOGRAPHIC_DATA]" at bounding box center [283, 40] width 139 height 12
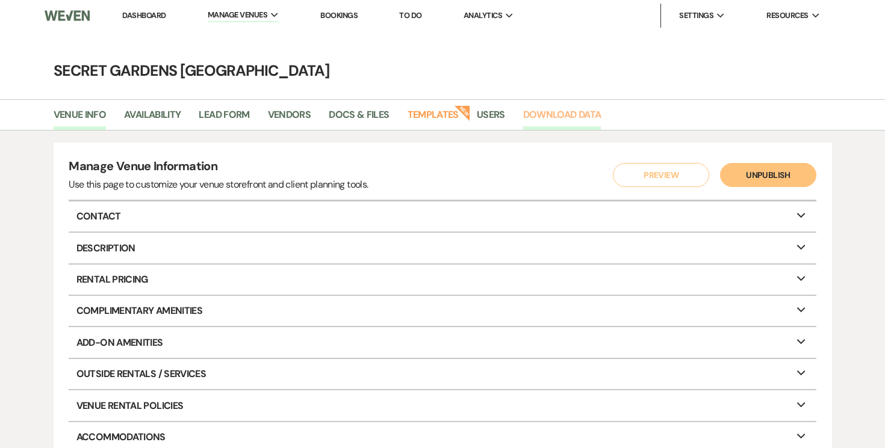
click at [563, 112] on link "Download Data" at bounding box center [562, 118] width 78 height 23
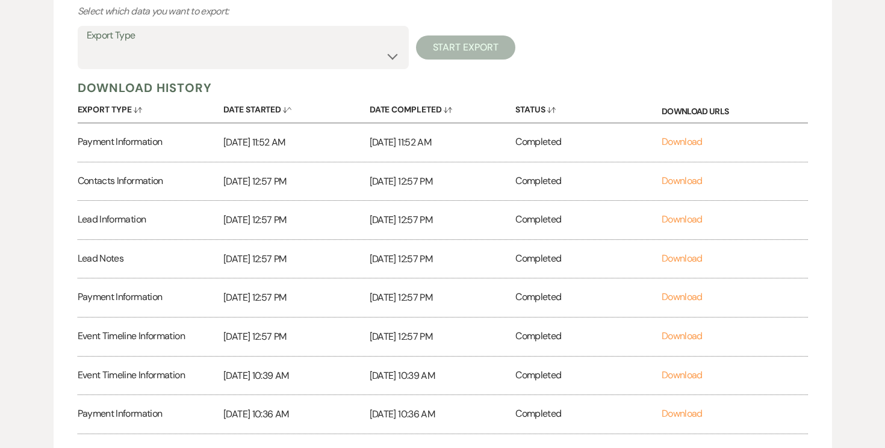
scroll to position [191, 0]
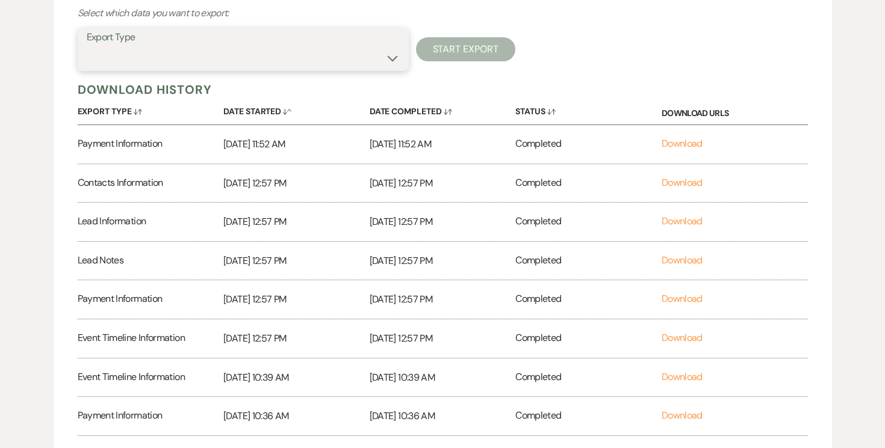
click at [389, 59] on select "Availability Calendar Information Category Templates Contacts Information Event…" at bounding box center [243, 57] width 313 height 23
click at [87, 46] on select "Availability Calendar Information Category Templates Contacts Information Event…" at bounding box center [243, 57] width 313 height 23
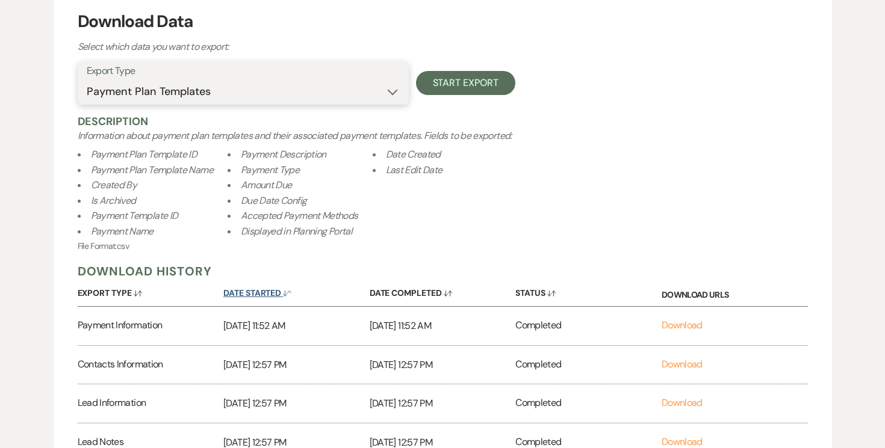
scroll to position [154, 0]
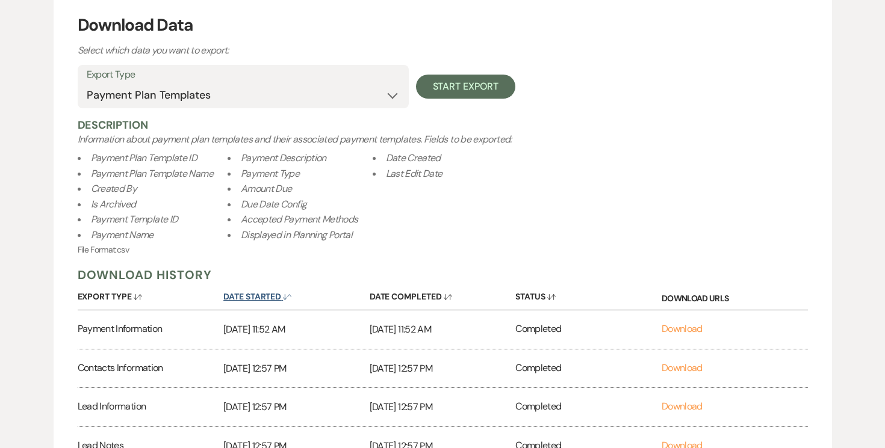
click at [287, 299] on use "button" at bounding box center [288, 297] width 8 height 5
click at [246, 329] on p "[DATE] 11:52 AM" at bounding box center [296, 330] width 146 height 16
click at [233, 324] on p "[DATE] 11:52 AM" at bounding box center [296, 330] width 146 height 16
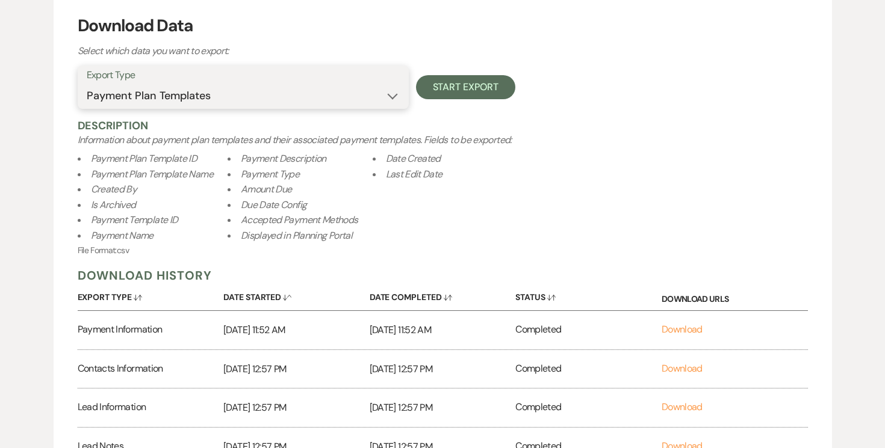
click at [393, 92] on select "Availability Calendar Information Category Templates Contacts Information Event…" at bounding box center [243, 95] width 313 height 23
select select "paymentInfo"
click at [87, 84] on select "Availability Calendar Information Category Templates Contacts Information Event…" at bounding box center [243, 95] width 313 height 23
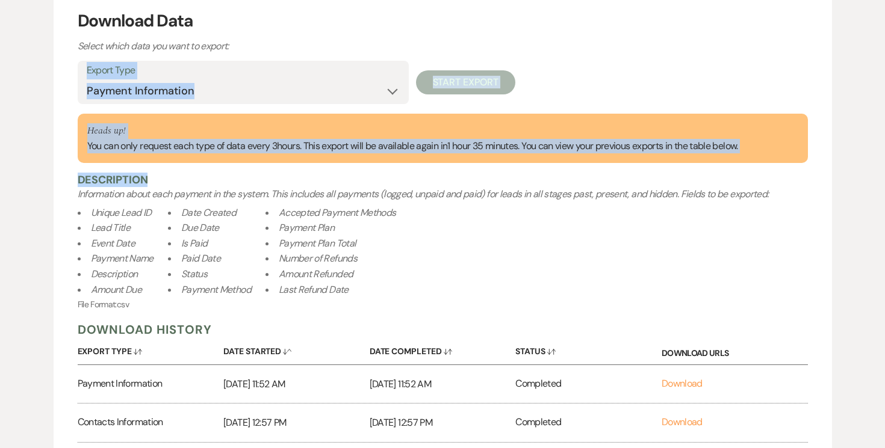
scroll to position [160, 0]
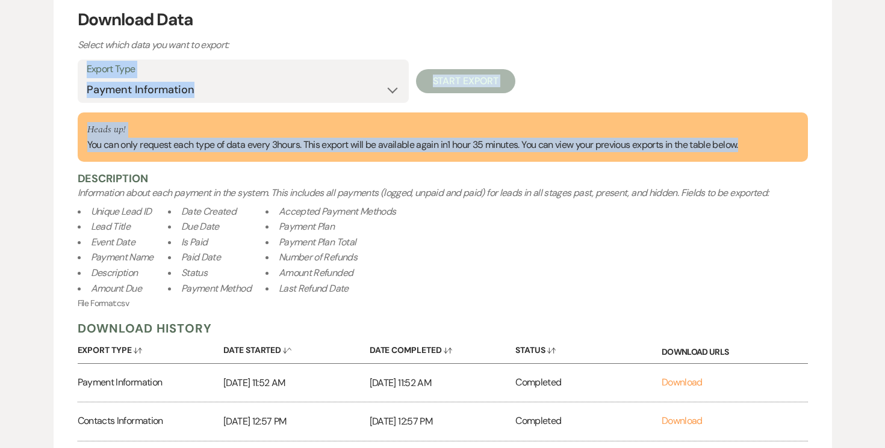
drag, startPoint x: 73, startPoint y: 58, endPoint x: 775, endPoint y: 162, distance: 709.0
click at [777, 161] on div "Download Data Select which data you want to export: Export Type Availability Ca…" at bounding box center [443, 399] width 778 height 833
copy div "Export Type Availability Calendar Information Category Templates Contacts Infor…"
click at [637, 84] on div "Export Type Availability Calendar Information Category Templates Contacts Infor…" at bounding box center [443, 81] width 730 height 43
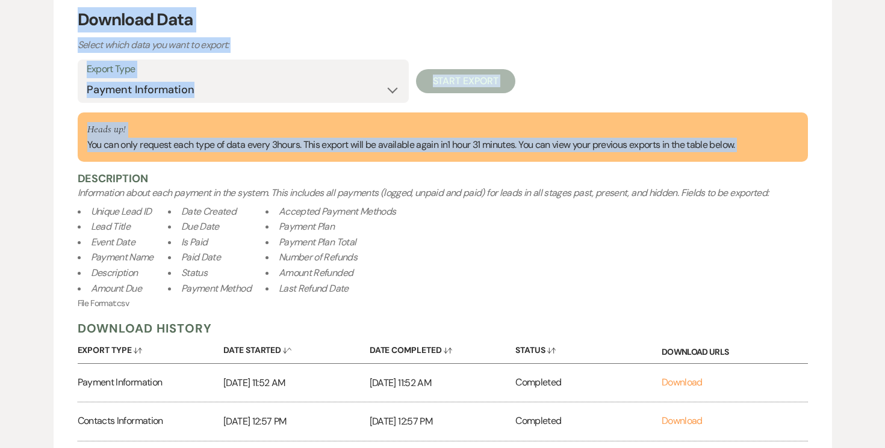
drag, startPoint x: 96, startPoint y: 43, endPoint x: 792, endPoint y: 165, distance: 706.5
click at [792, 165] on div "Download Data Select which data you want to export: Export Type Availability Ca…" at bounding box center [443, 399] width 778 height 833
copy div "Download Data Select which data you want to export: Export Type Availability Ca…"
